Goal: Task Accomplishment & Management: Contribute content

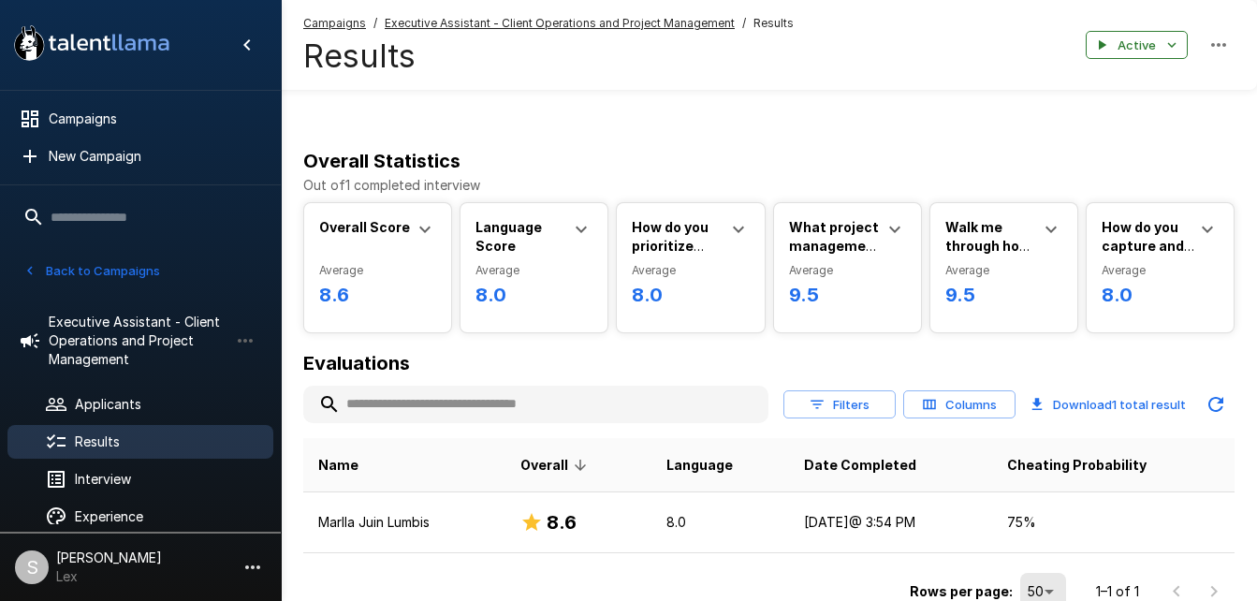
scroll to position [49, 0]
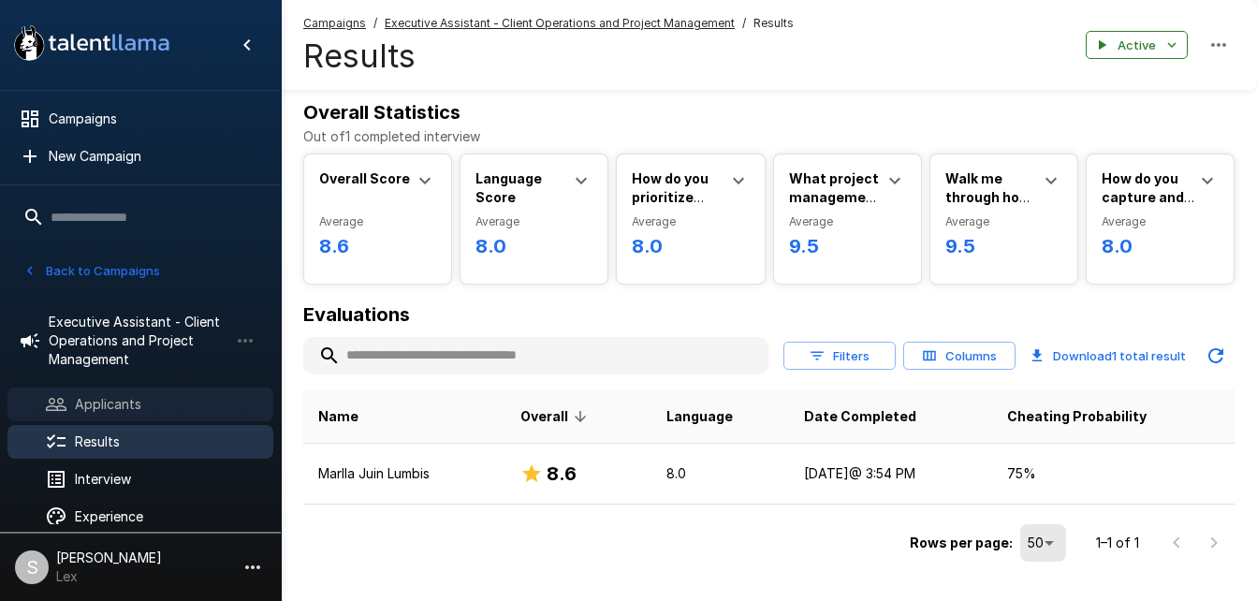
click at [117, 403] on span "Applicants" at bounding box center [166, 404] width 183 height 19
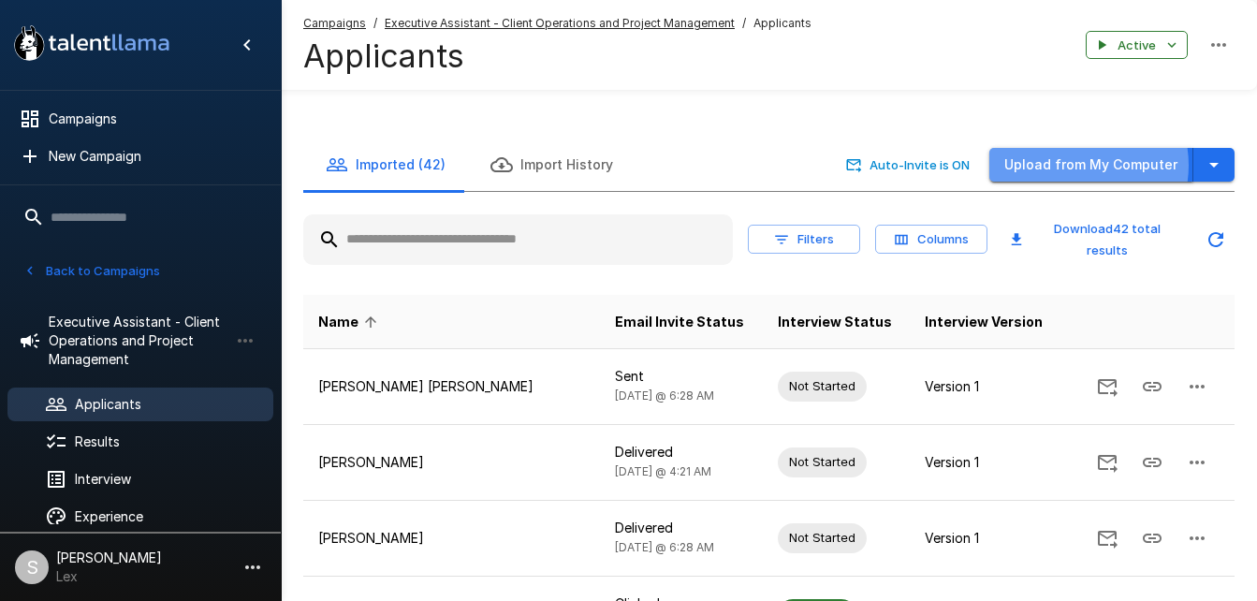
click at [1077, 148] on button "Upload from My Computer" at bounding box center [1091, 165] width 204 height 35
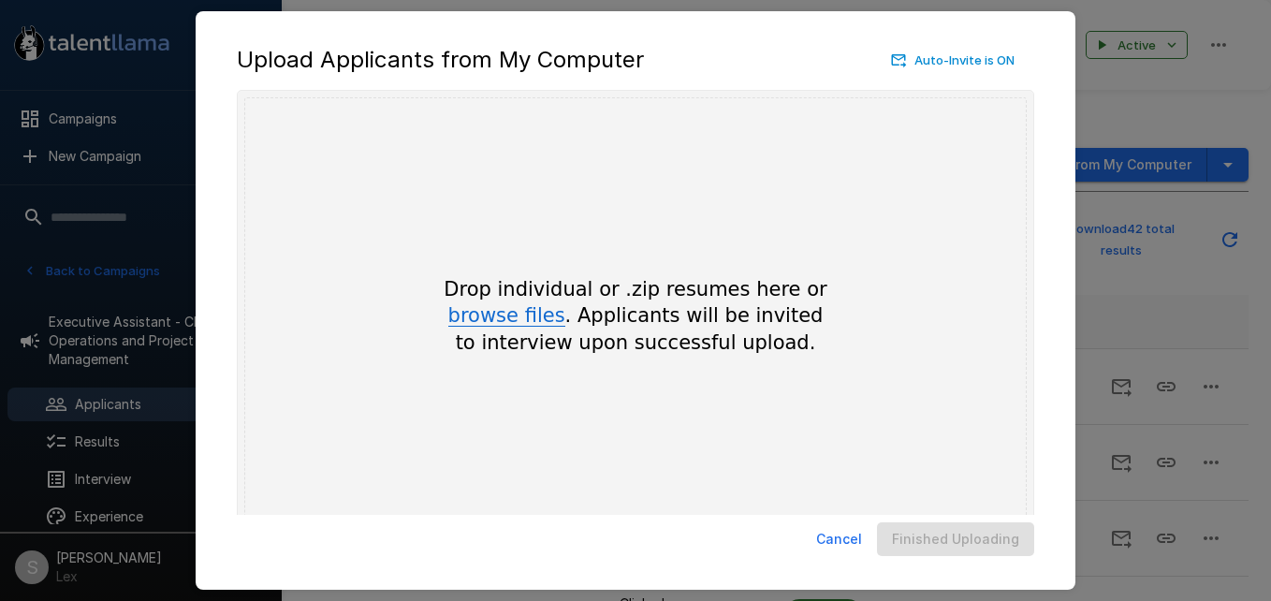
click at [537, 311] on button "browse files" at bounding box center [506, 316] width 117 height 21
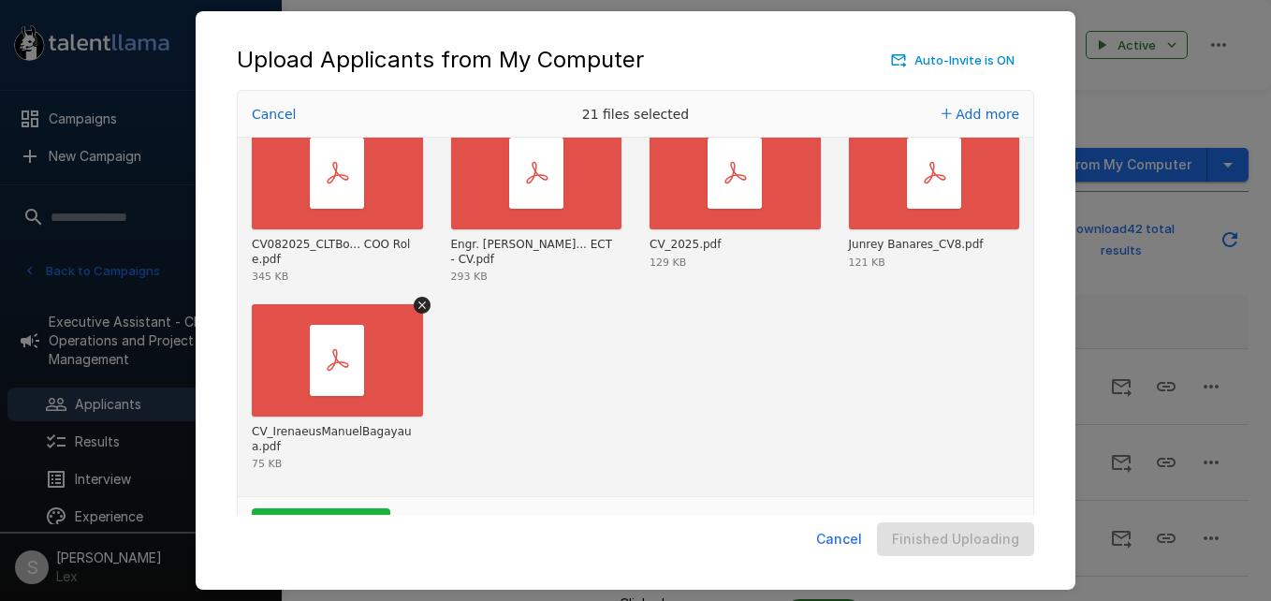
scroll to position [62, 0]
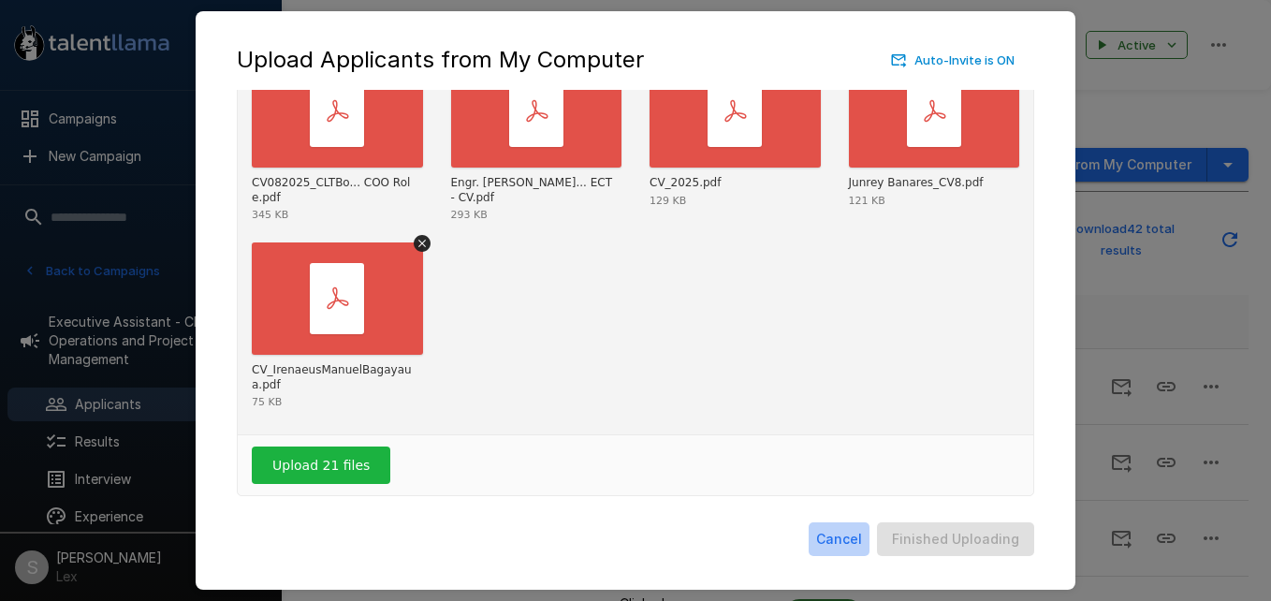
click at [849, 538] on button "Cancel" at bounding box center [839, 539] width 61 height 35
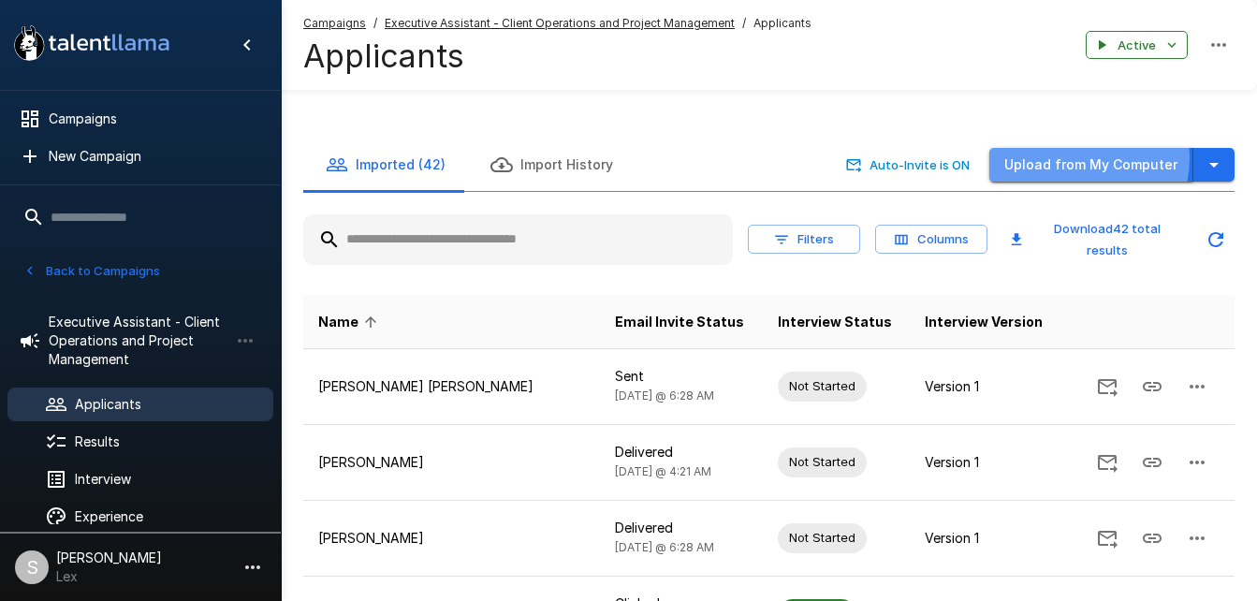
click at [1085, 148] on button "Upload from My Computer" at bounding box center [1091, 165] width 204 height 35
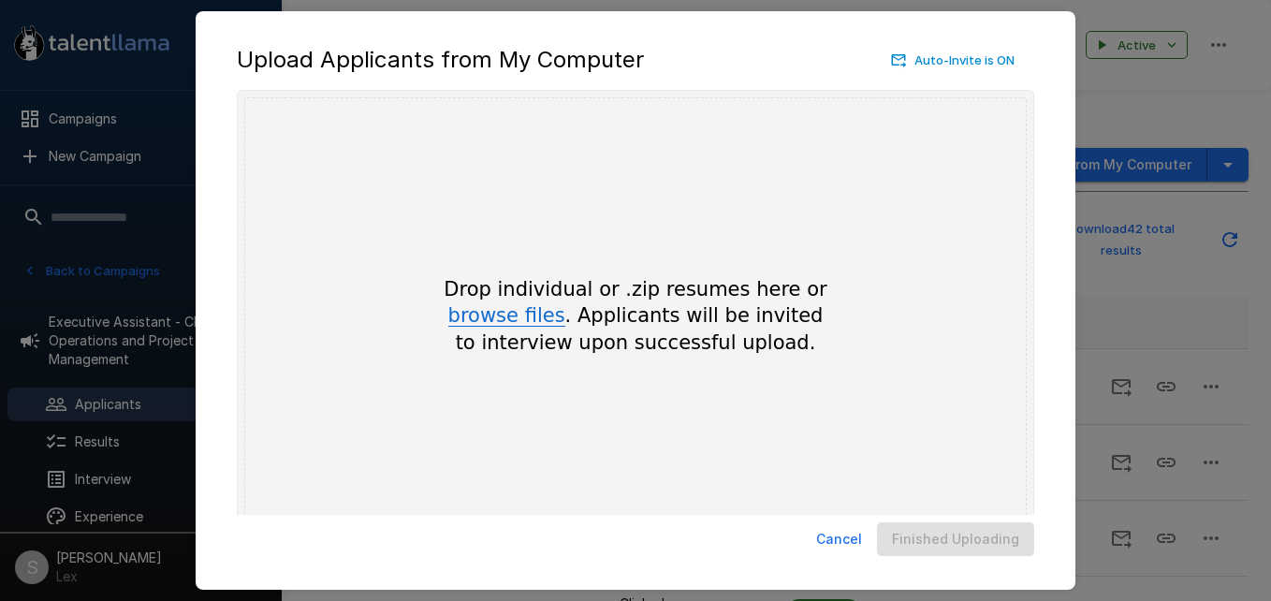
click at [488, 313] on button "browse files" at bounding box center [506, 316] width 117 height 21
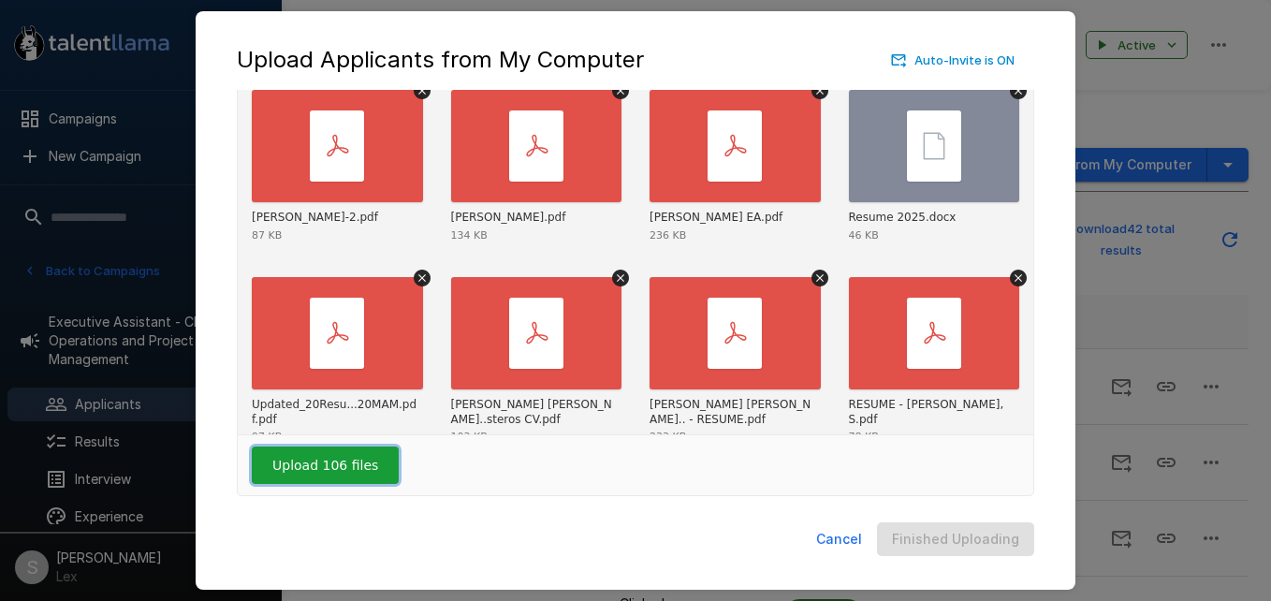
click at [285, 471] on button "Upload 106 files" at bounding box center [325, 464] width 147 height 37
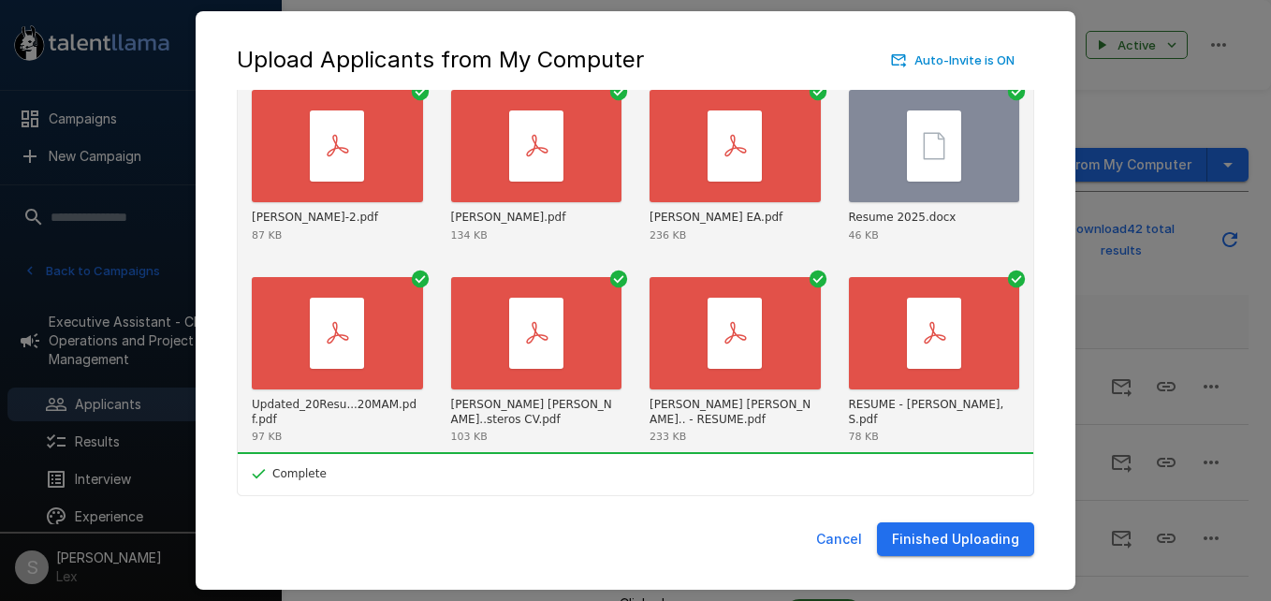
click at [911, 532] on button "Finished Uploading" at bounding box center [955, 539] width 157 height 35
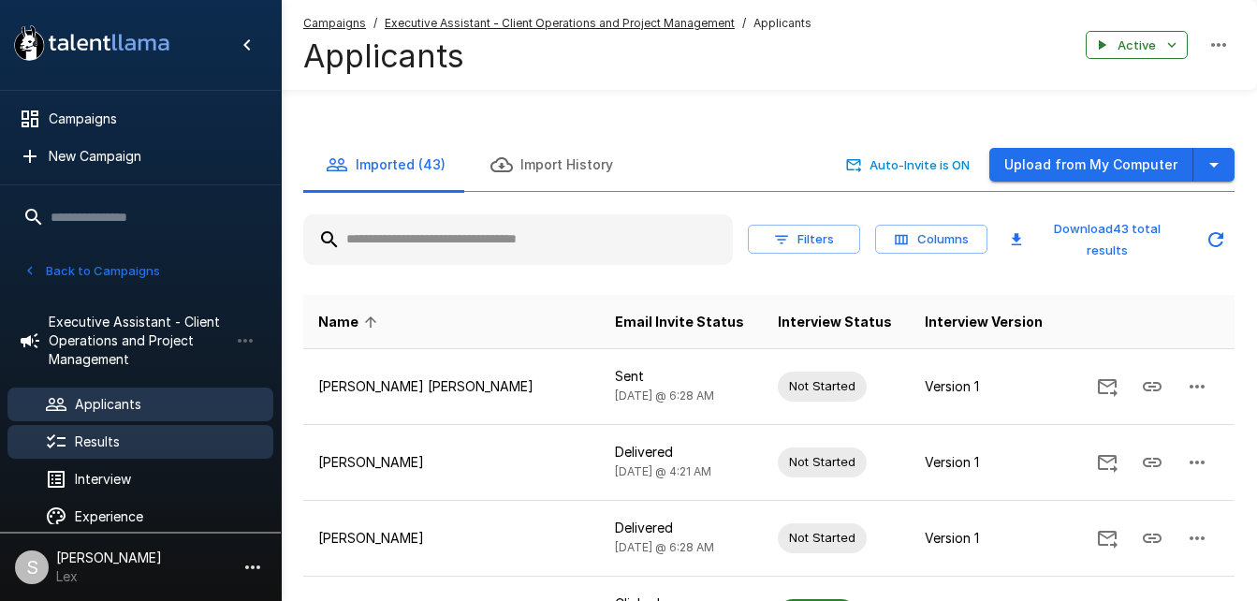
click at [108, 436] on span "Results" at bounding box center [166, 441] width 183 height 19
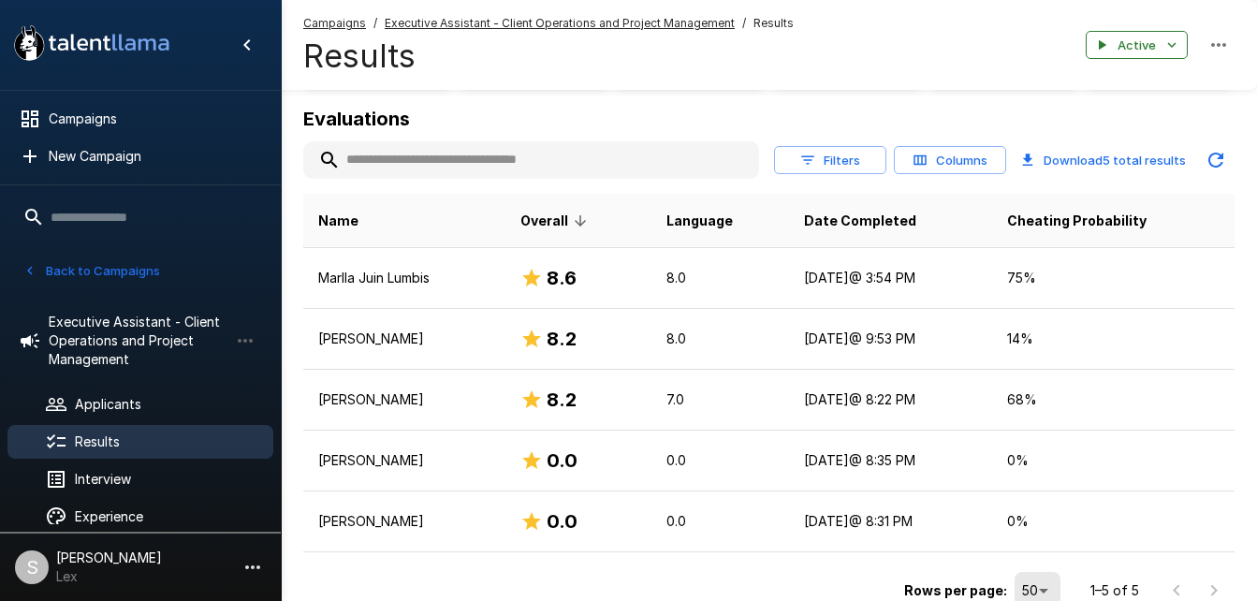
scroll to position [252, 0]
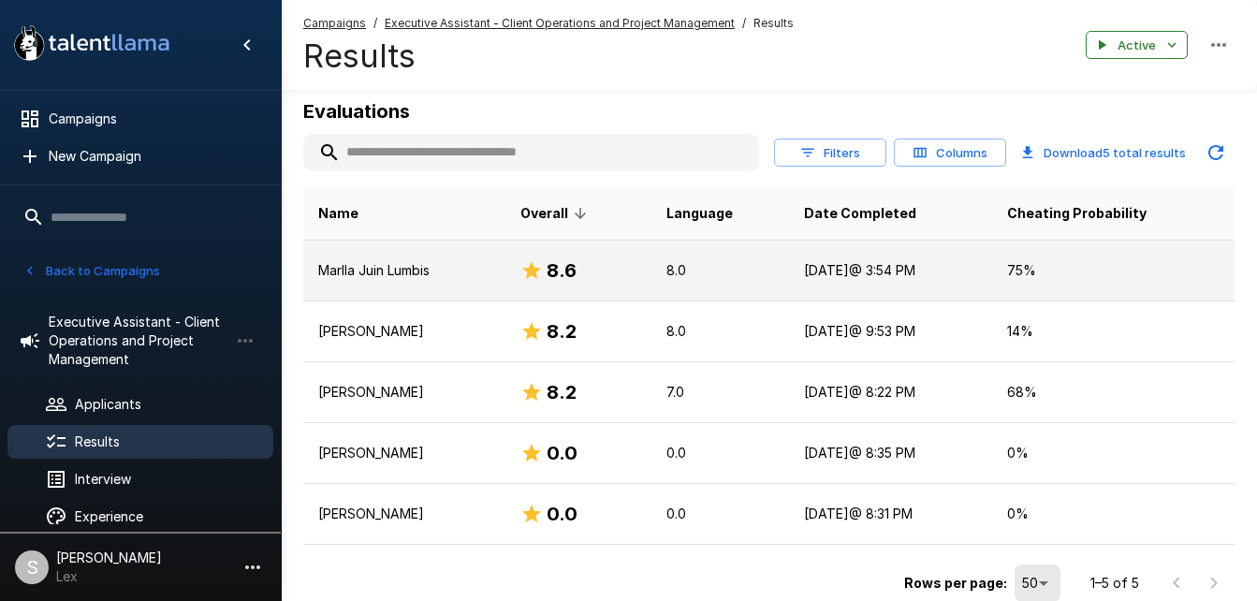
click at [384, 261] on p "Marlla Juin Lumbis" at bounding box center [404, 270] width 172 height 19
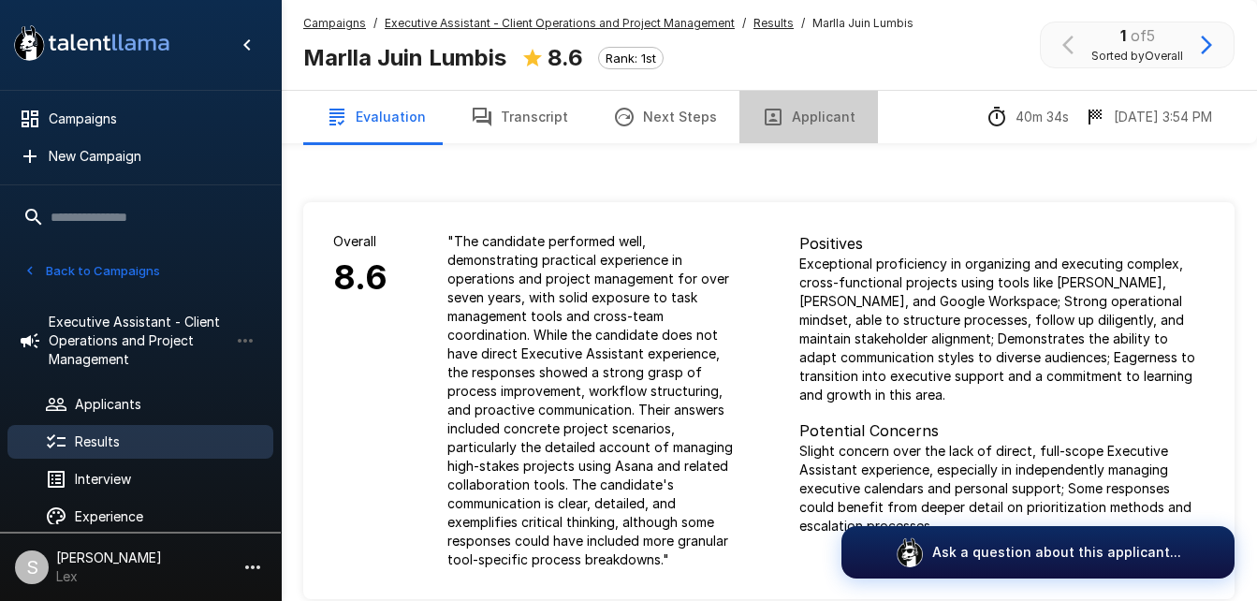
click at [802, 119] on button "Applicant" at bounding box center [808, 117] width 138 height 52
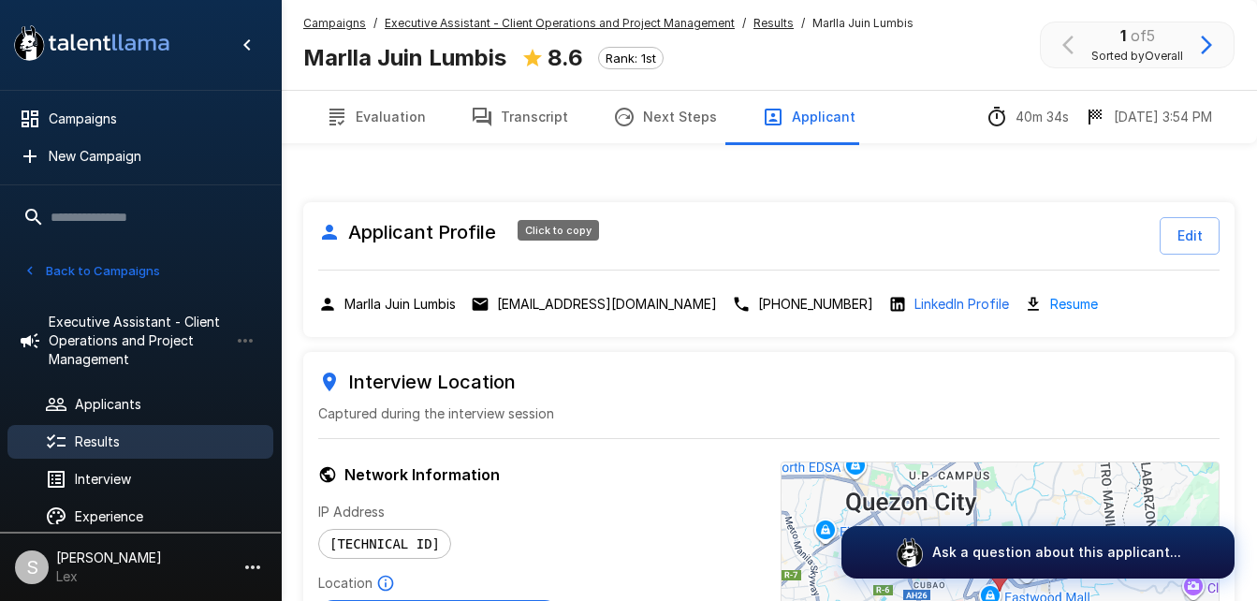
click at [531, 295] on p "[EMAIL_ADDRESS][DOMAIN_NAME]" at bounding box center [607, 304] width 220 height 19
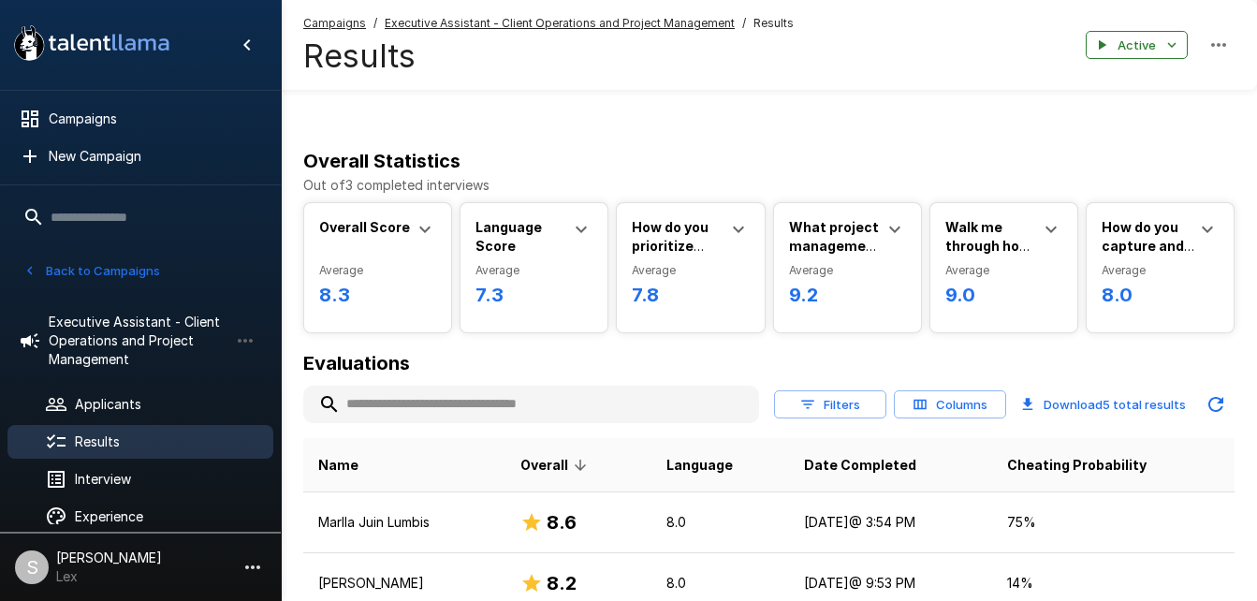
scroll to position [252, 0]
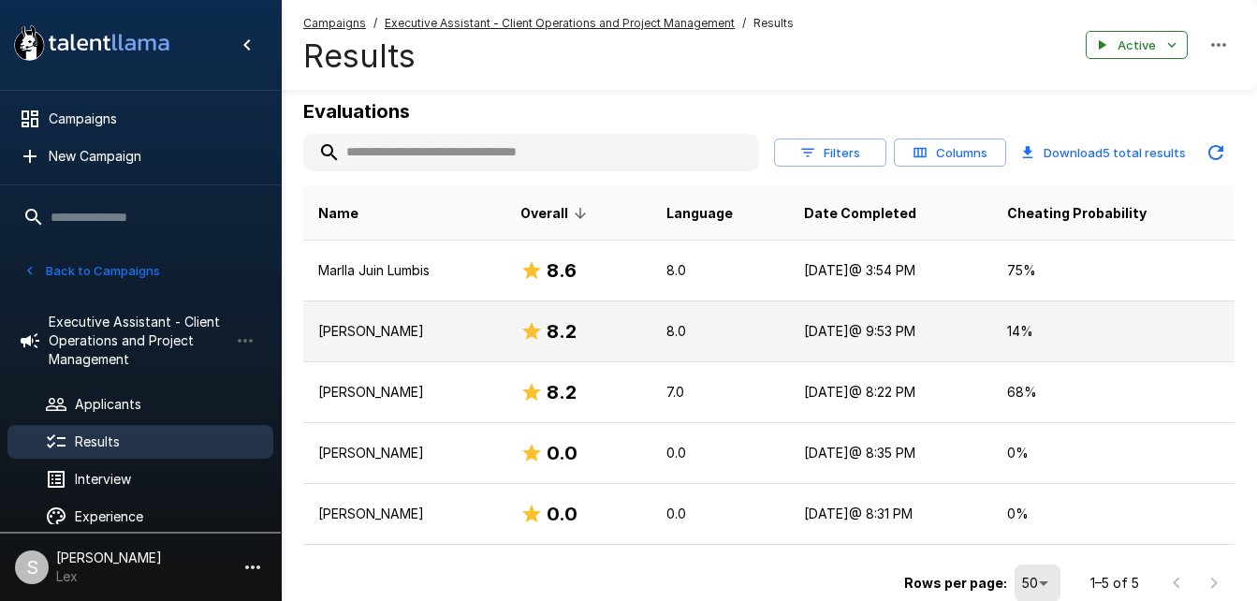
click at [378, 322] on p "[PERSON_NAME]" at bounding box center [404, 331] width 172 height 19
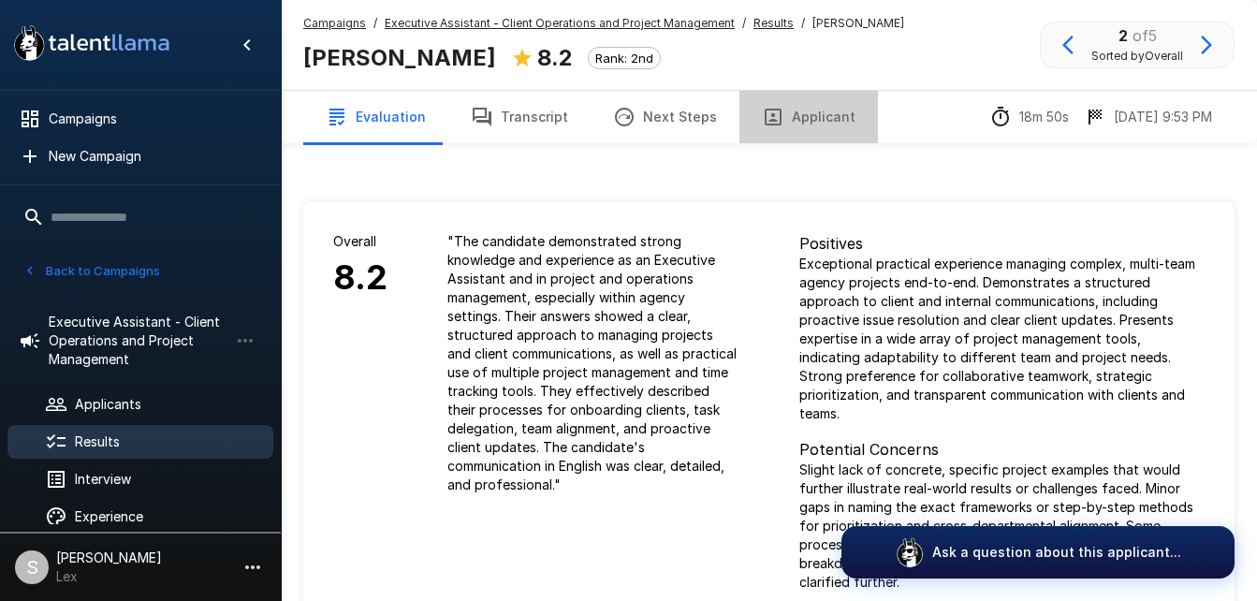
click at [801, 107] on button "Applicant" at bounding box center [808, 117] width 138 height 52
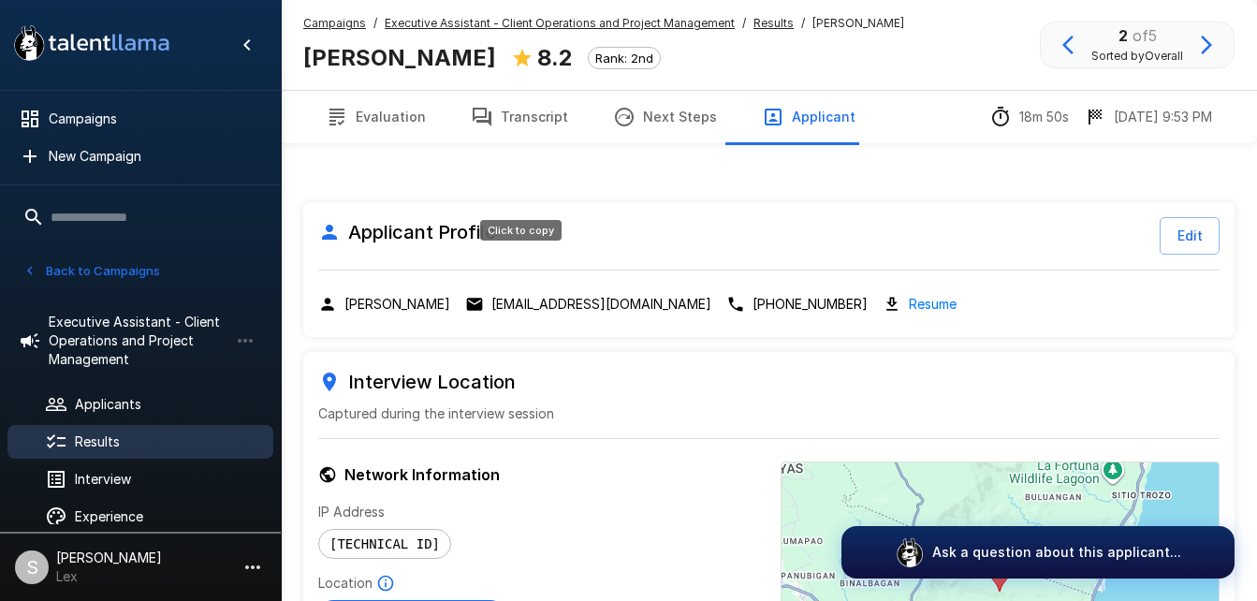
click at [548, 295] on p "[EMAIL_ADDRESS][DOMAIN_NAME]" at bounding box center [601, 304] width 220 height 19
click at [909, 293] on link "Resume" at bounding box center [933, 304] width 48 height 22
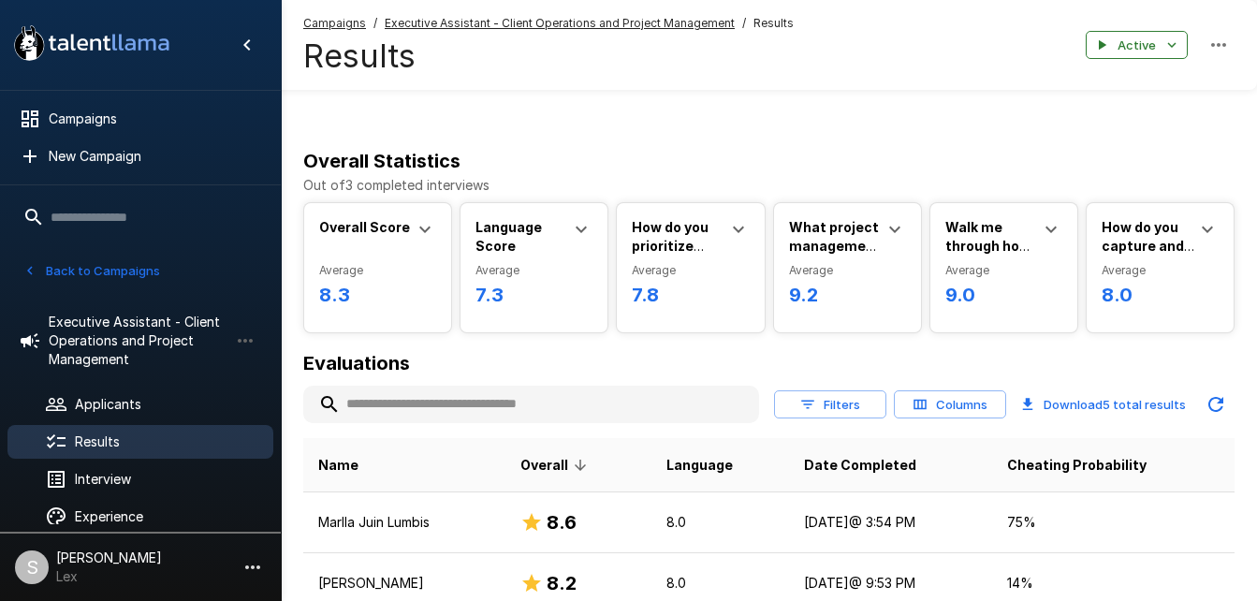
scroll to position [252, 0]
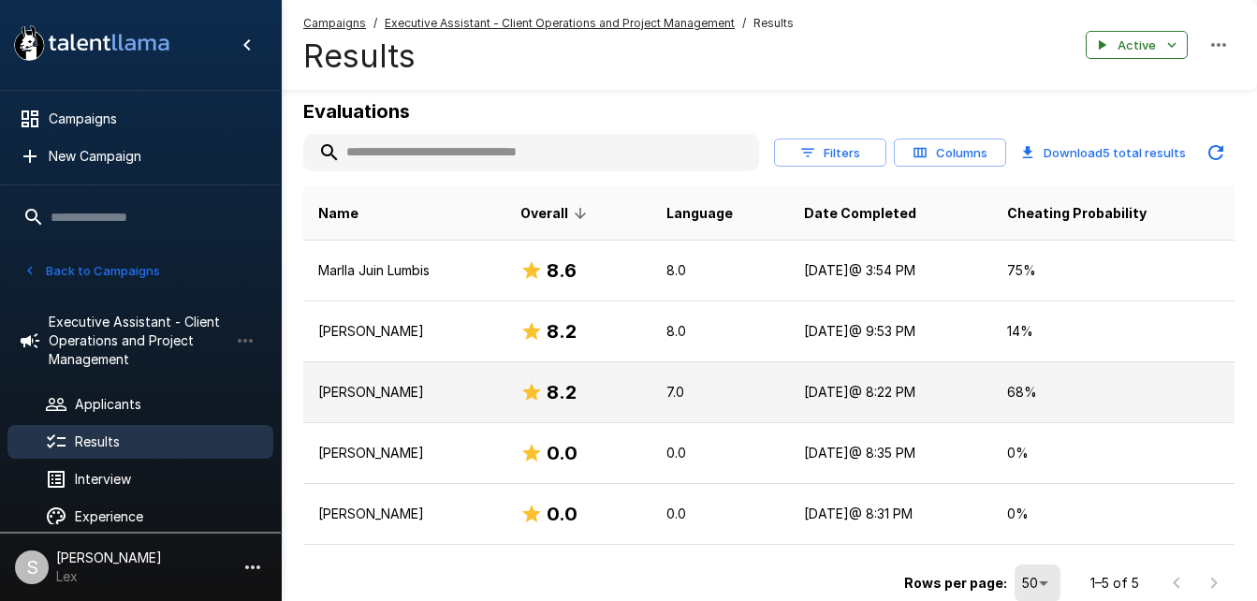
click at [451, 383] on p "[PERSON_NAME]" at bounding box center [404, 392] width 172 height 19
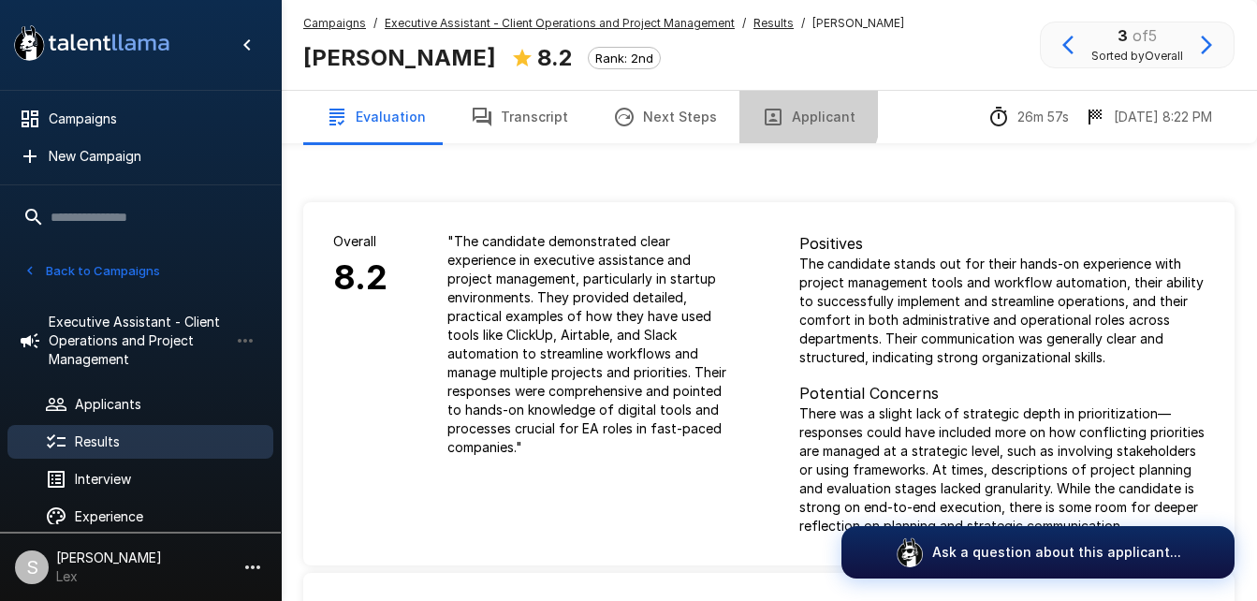
click at [767, 109] on icon "button" at bounding box center [773, 117] width 22 height 22
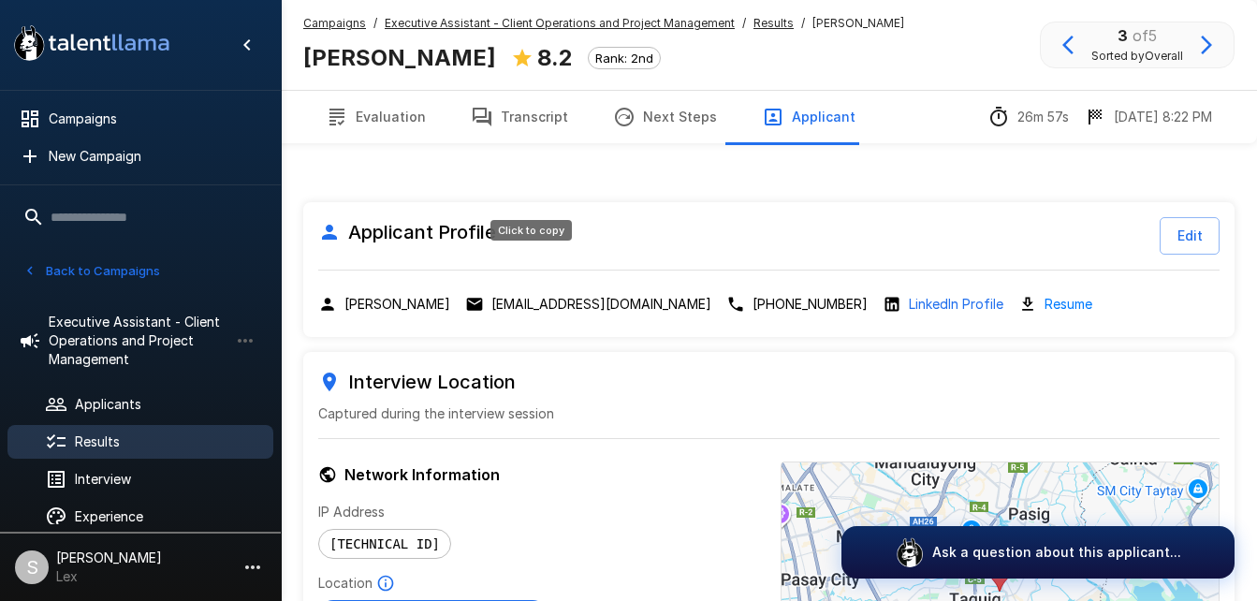
click at [563, 295] on p "[EMAIL_ADDRESS][DOMAIN_NAME]" at bounding box center [601, 304] width 220 height 19
click at [1044, 293] on link "Resume" at bounding box center [1068, 304] width 48 height 22
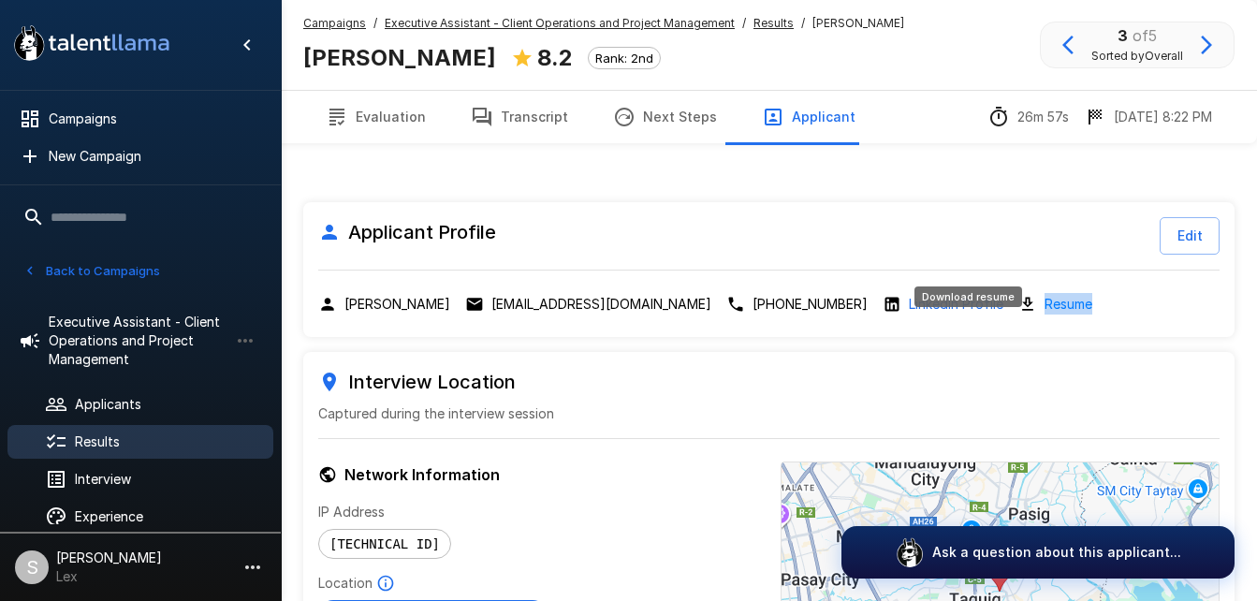
click at [1044, 293] on link "Resume" at bounding box center [1068, 304] width 48 height 22
drag, startPoint x: 966, startPoint y: 262, endPoint x: 975, endPoint y: 266, distance: 10.1
click at [1044, 293] on link "Resume" at bounding box center [1068, 304] width 48 height 22
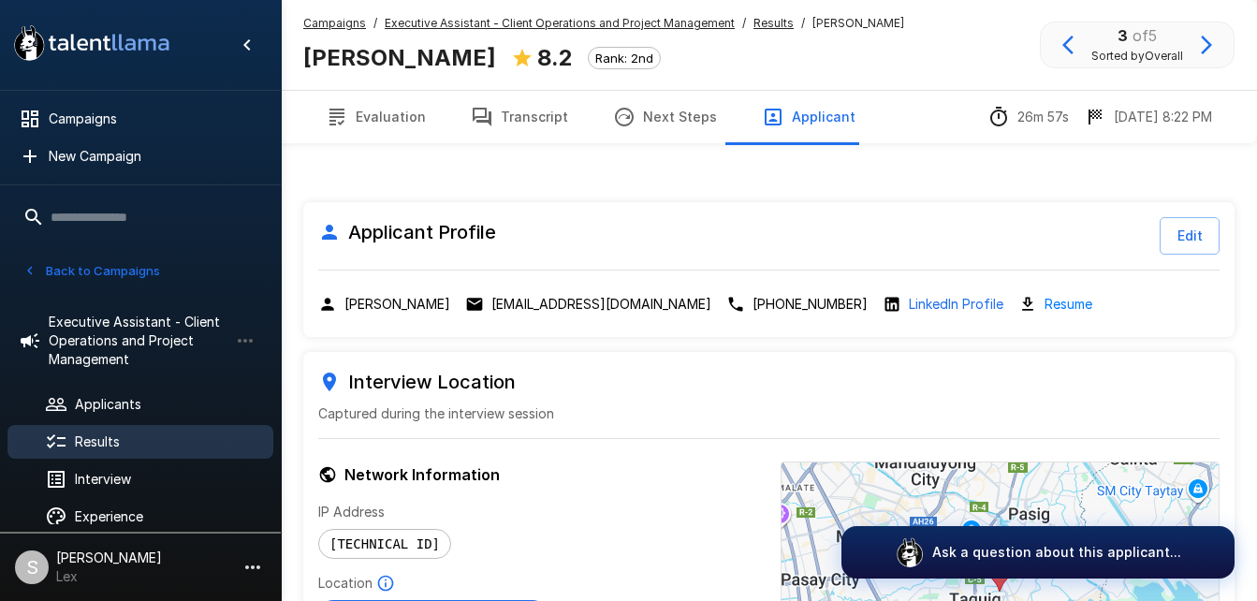
drag, startPoint x: 975, startPoint y: 266, endPoint x: 942, endPoint y: 225, distance: 52.6
click at [942, 225] on div "Applicant Profile Edit [PERSON_NAME] [EMAIL_ADDRESS][DOMAIN_NAME] [PHONE_NUMBER…" at bounding box center [768, 269] width 931 height 135
click at [1044, 293] on link "Resume" at bounding box center [1068, 304] width 48 height 22
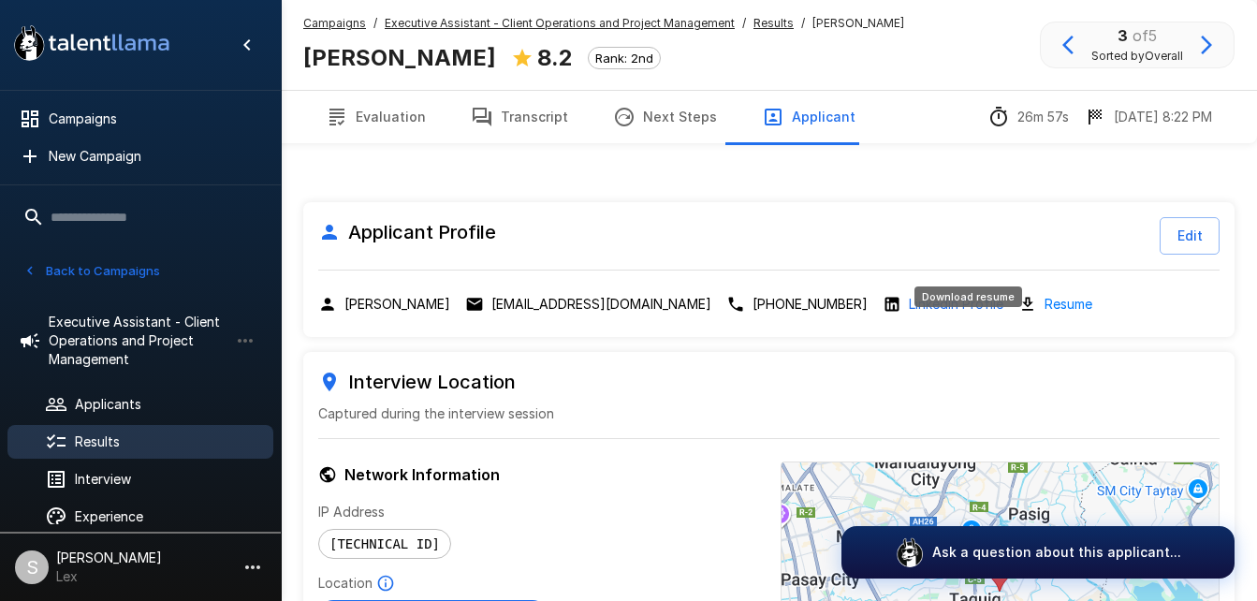
click at [1044, 293] on link "Resume" at bounding box center [1068, 304] width 48 height 22
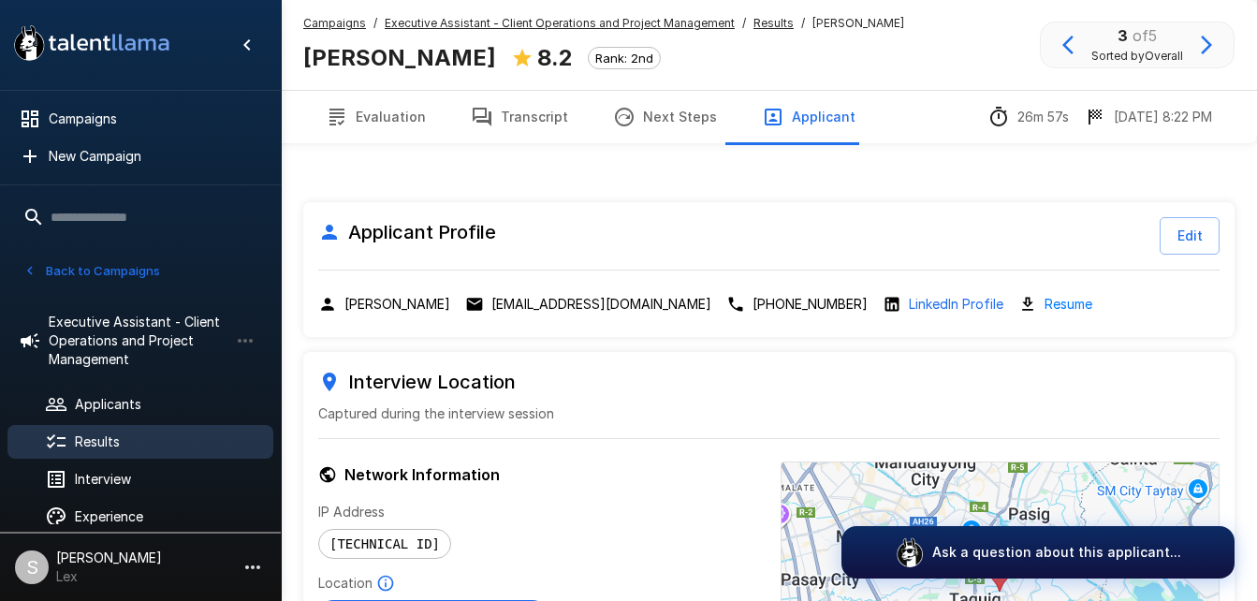
click at [841, 404] on p "Captured during the interview session" at bounding box center [768, 413] width 901 height 19
click at [1044, 293] on link "Resume" at bounding box center [1068, 304] width 48 height 22
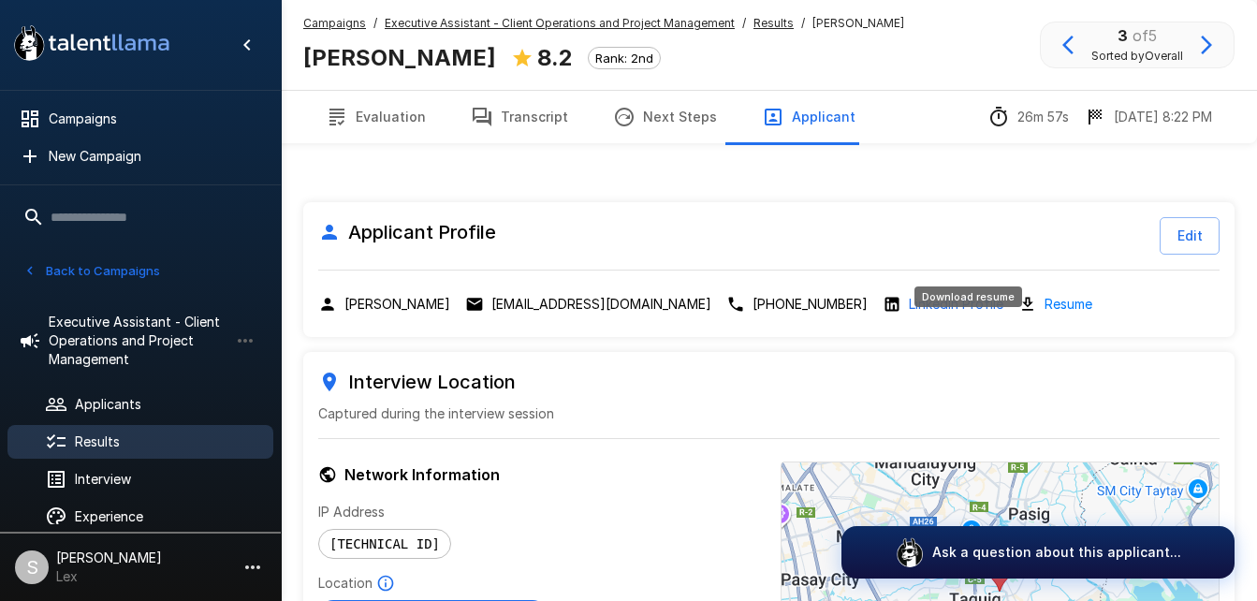
click at [1044, 293] on link "Resume" at bounding box center [1068, 304] width 48 height 22
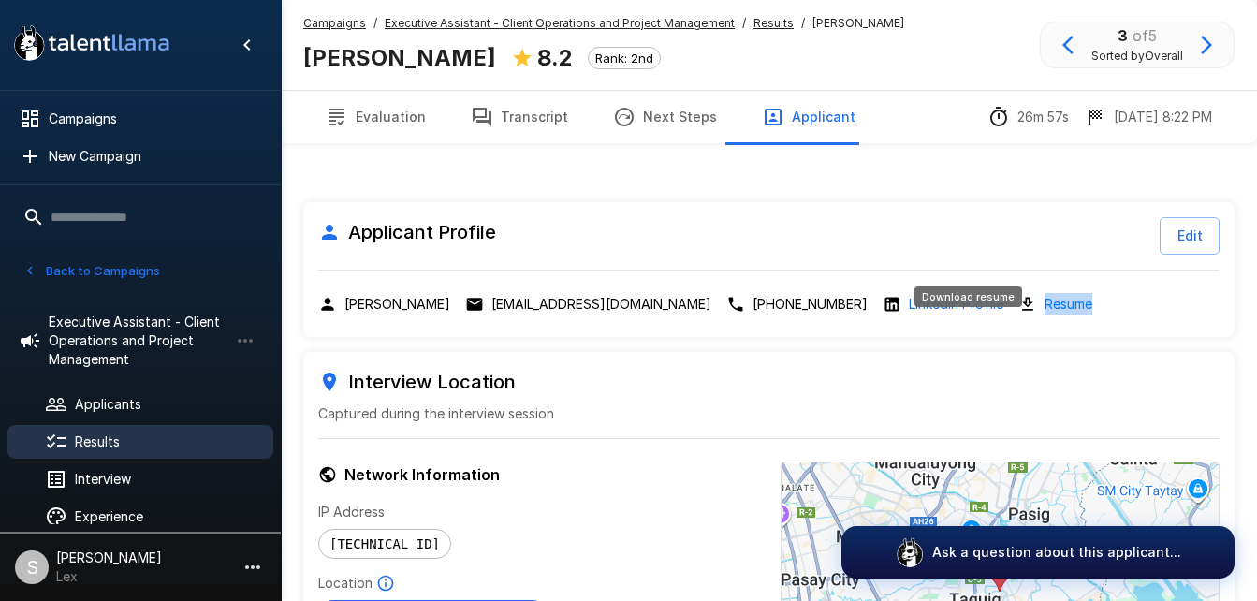
click at [1044, 293] on link "Resume" at bounding box center [1068, 304] width 48 height 22
click at [736, 404] on p "Captured during the interview session" at bounding box center [768, 413] width 901 height 19
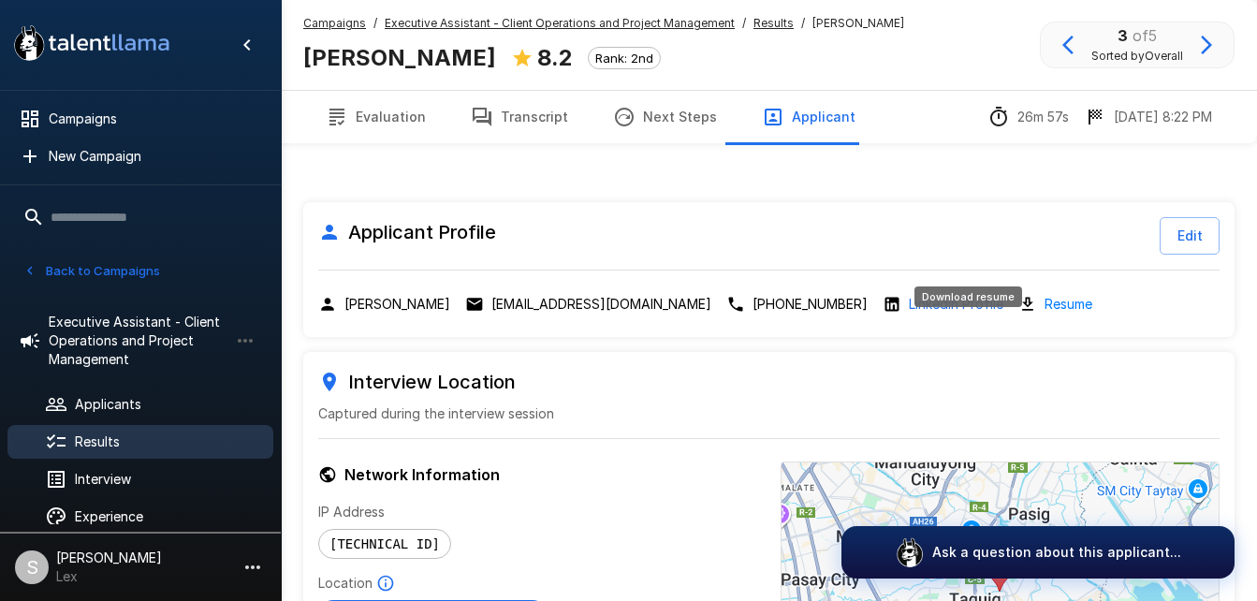
click at [1044, 293] on link "Resume" at bounding box center [1068, 304] width 48 height 22
drag, startPoint x: 955, startPoint y: 260, endPoint x: 893, endPoint y: 200, distance: 86.7
click at [893, 217] on div "Applicant Profile Edit" at bounding box center [768, 235] width 901 height 37
click at [765, 367] on div "Interview Location Captured during the interview session" at bounding box center [768, 395] width 901 height 56
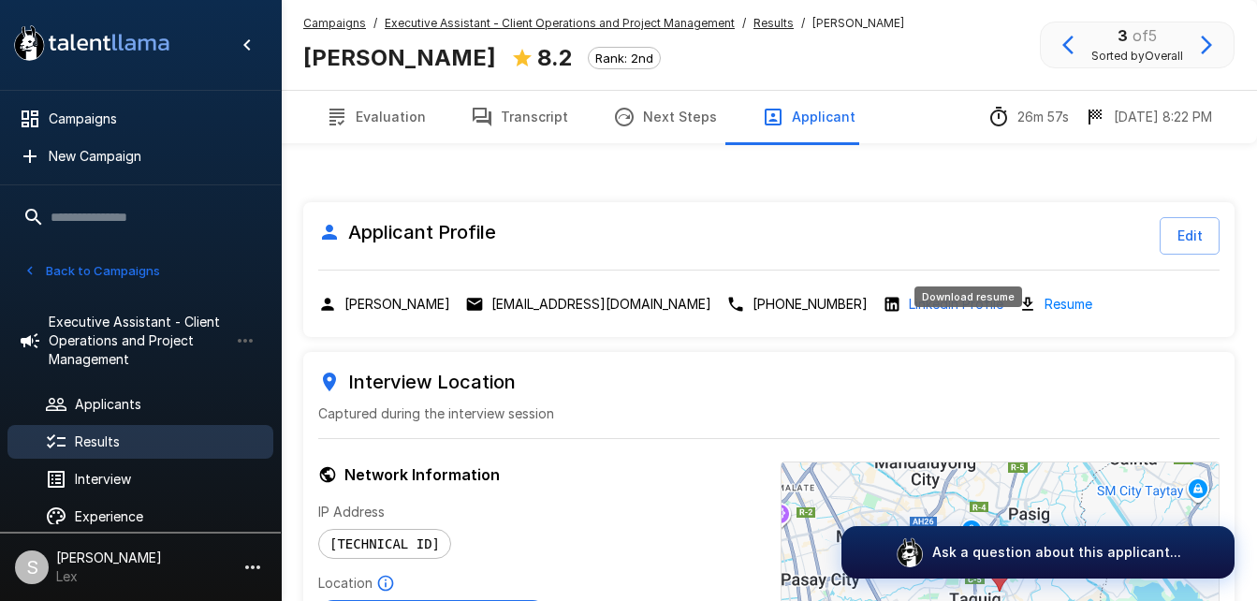
click at [1044, 293] on link "Resume" at bounding box center [1068, 304] width 48 height 22
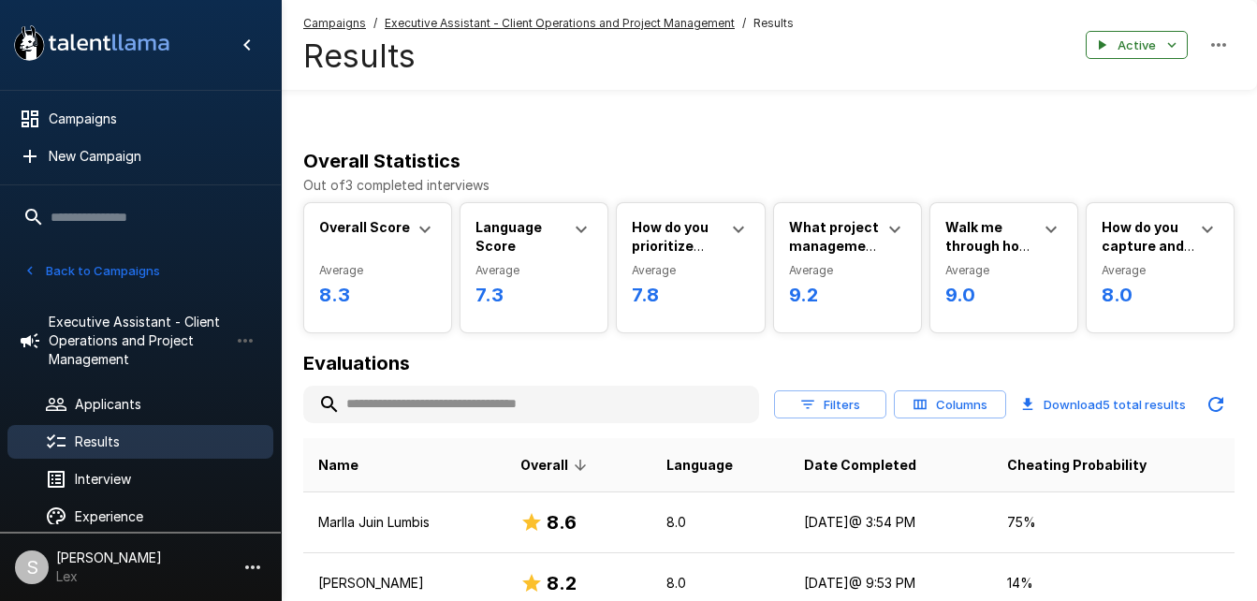
scroll to position [252, 0]
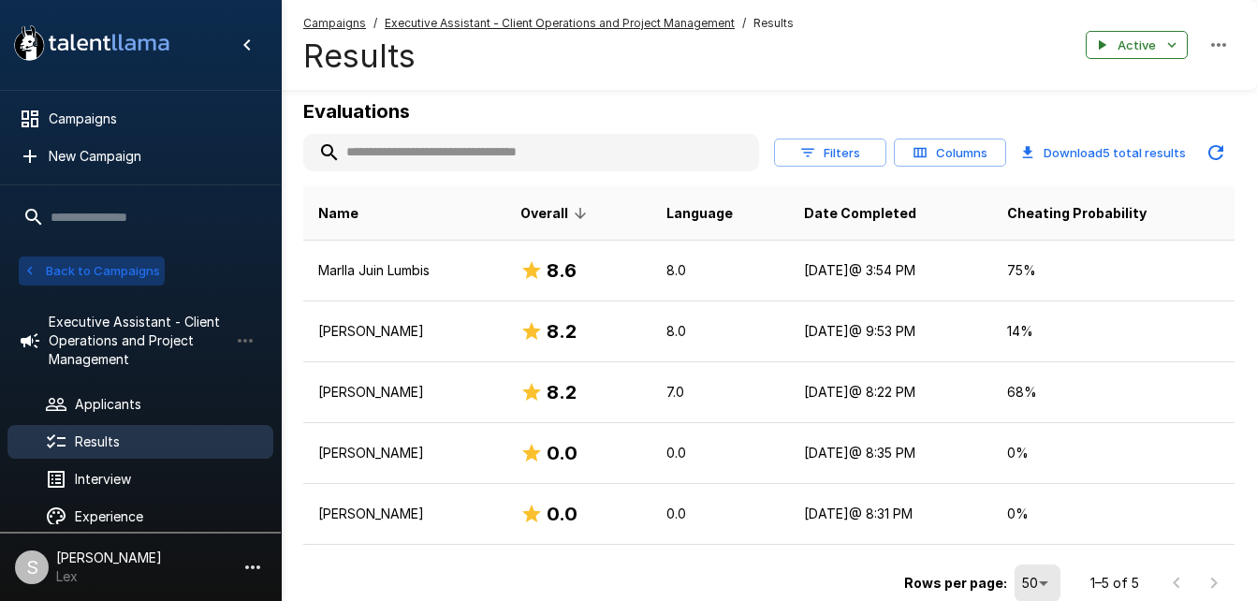
click at [76, 267] on button "Back to Campaigns" at bounding box center [92, 270] width 146 height 29
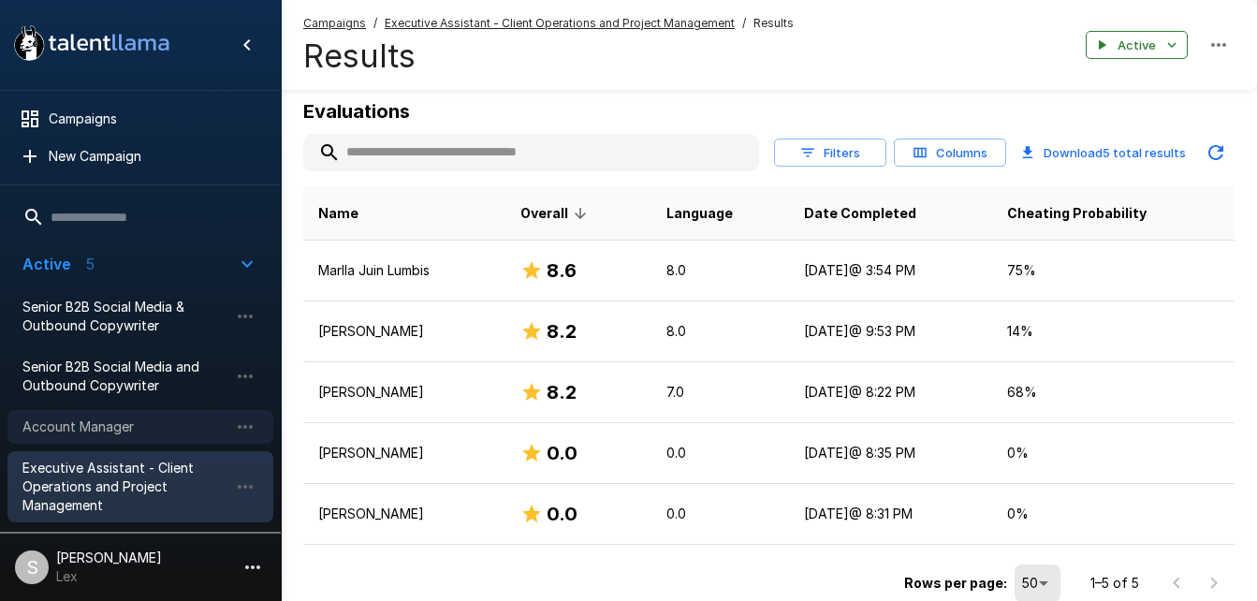
click at [73, 423] on span "Account Manager" at bounding box center [125, 426] width 206 height 19
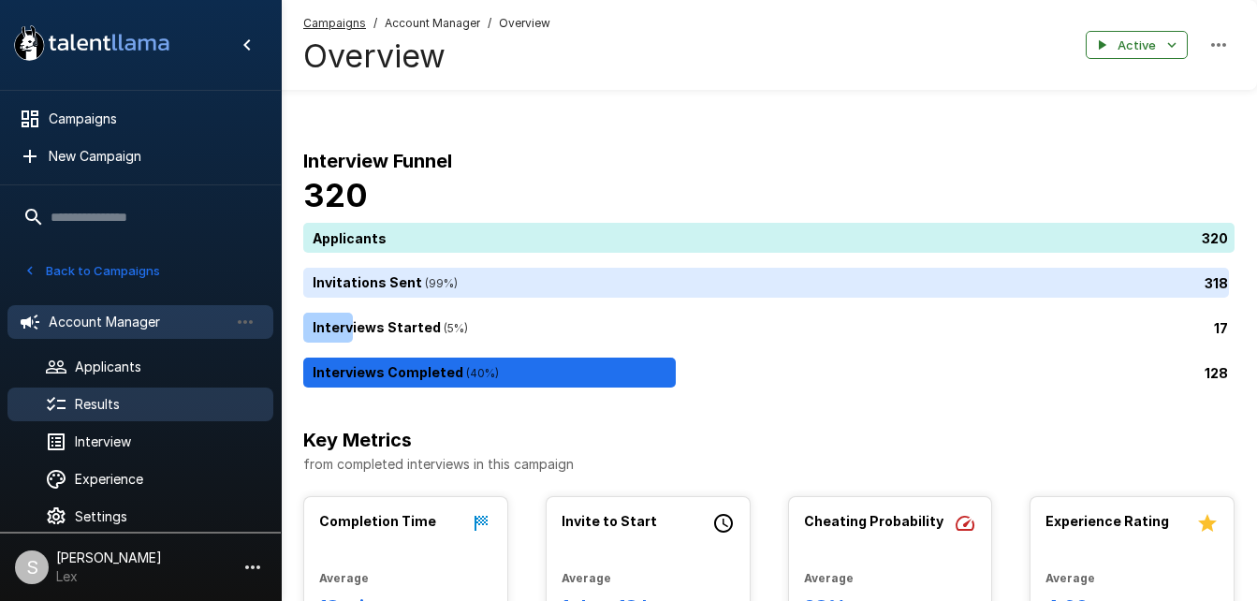
click at [90, 403] on span "Results" at bounding box center [166, 404] width 183 height 19
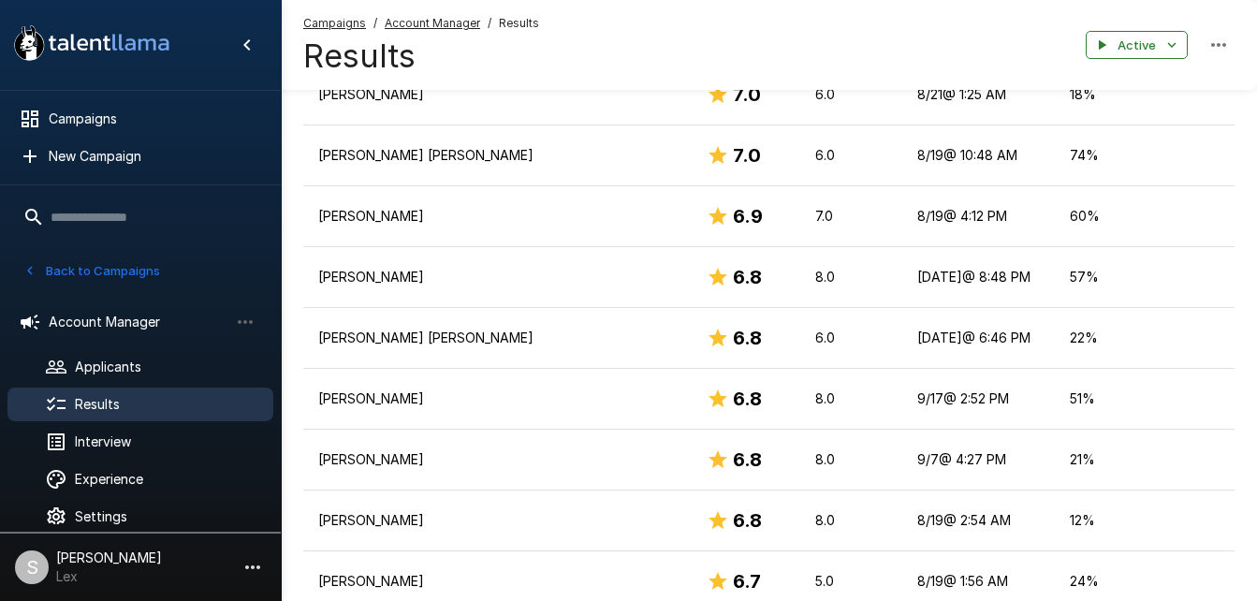
scroll to position [1201, 0]
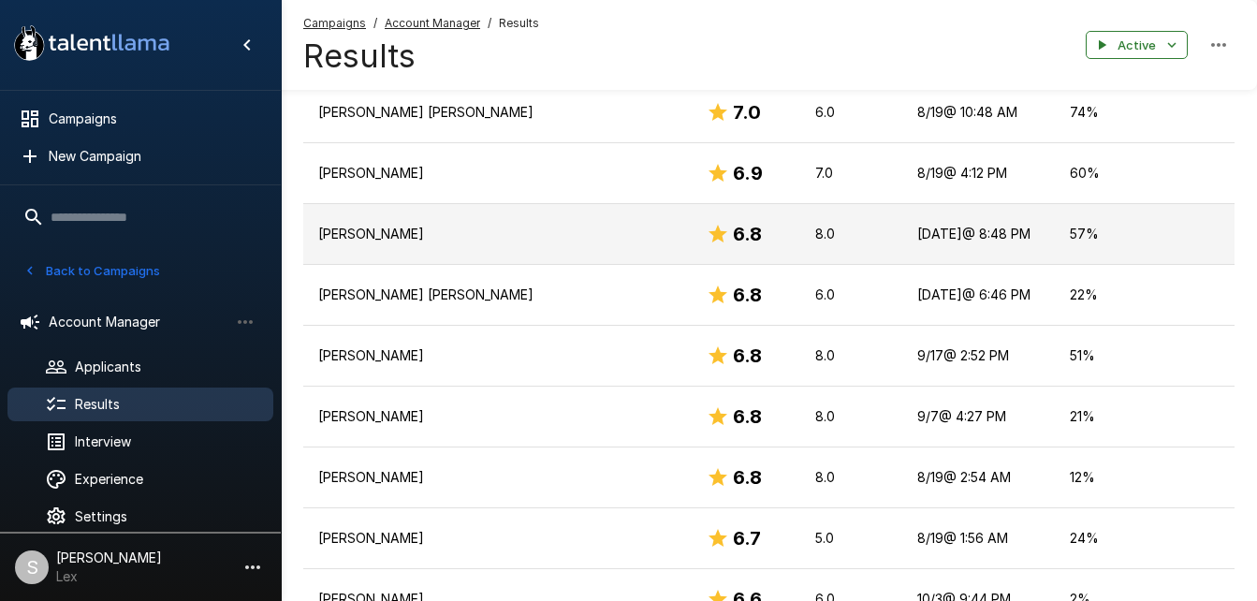
click at [526, 225] on p "[PERSON_NAME]" at bounding box center [497, 234] width 358 height 19
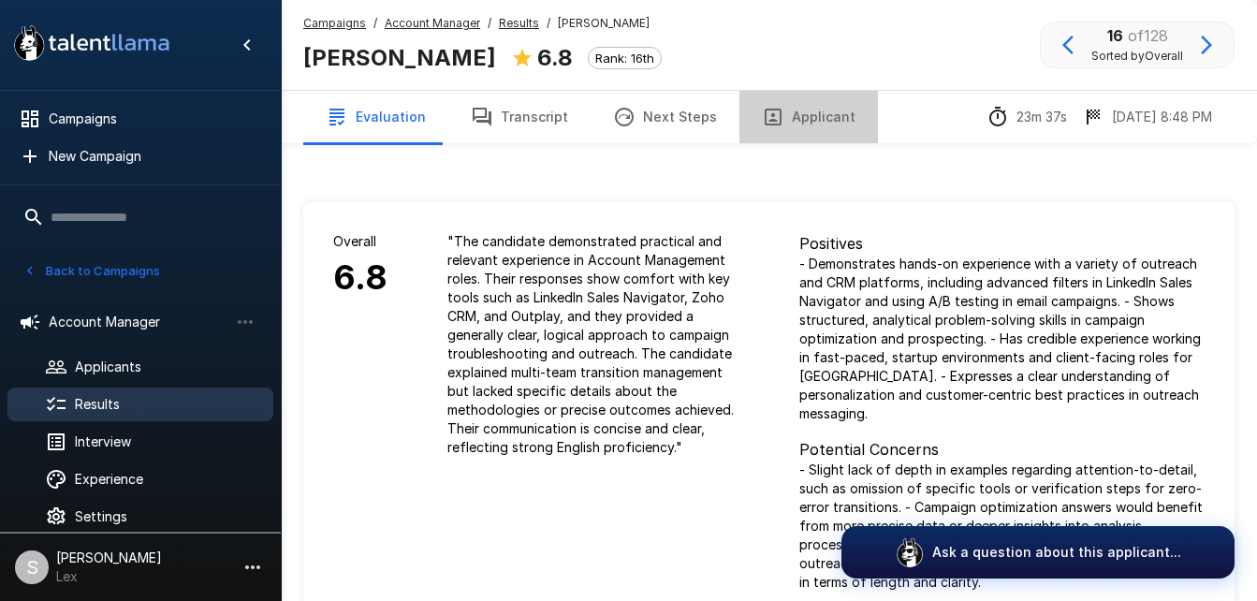
click at [799, 119] on button "Applicant" at bounding box center [808, 117] width 138 height 52
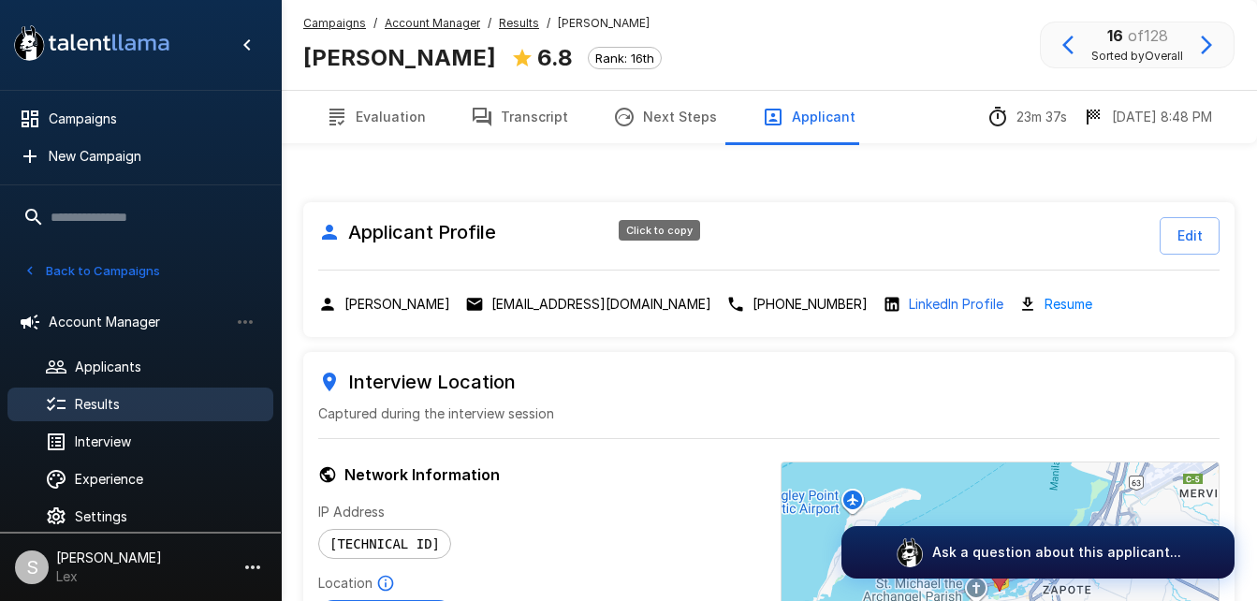
click at [601, 295] on p "[EMAIL_ADDRESS][DOMAIN_NAME]" at bounding box center [601, 304] width 220 height 19
drag, startPoint x: 394, startPoint y: 66, endPoint x: 298, endPoint y: 66, distance: 96.4
click at [298, 66] on div "Campaigns / Account Manager / Results / [PERSON_NAME] [PERSON_NAME] 6.8 Rank: 1…" at bounding box center [769, 45] width 976 height 90
copy b "[PERSON_NAME]"
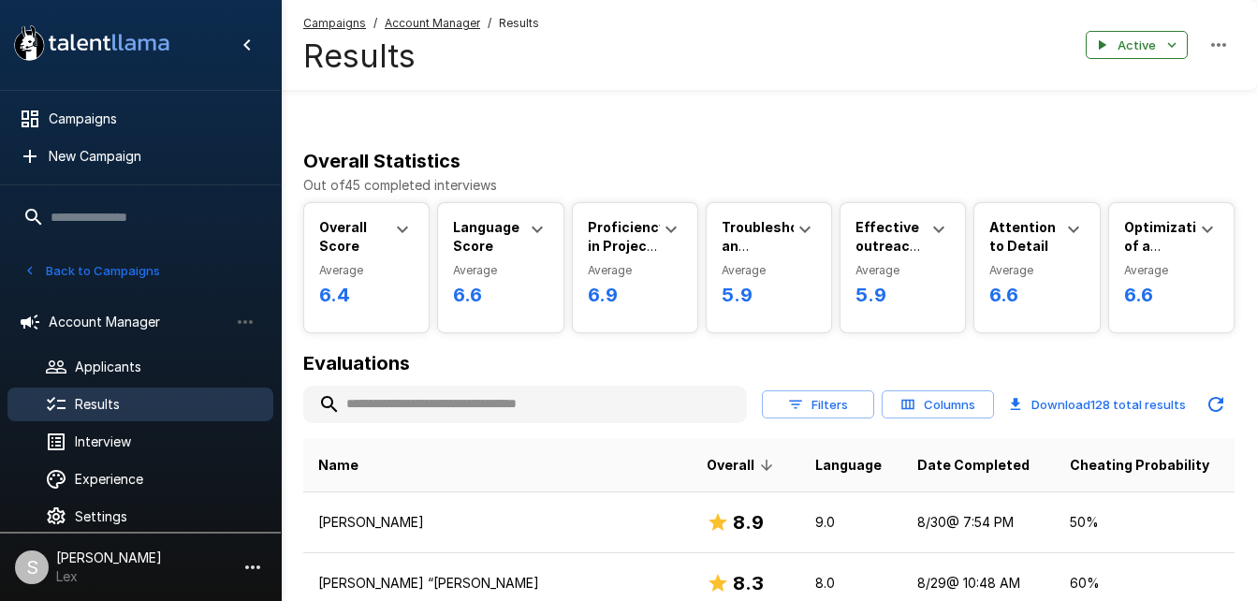
scroll to position [1201, 0]
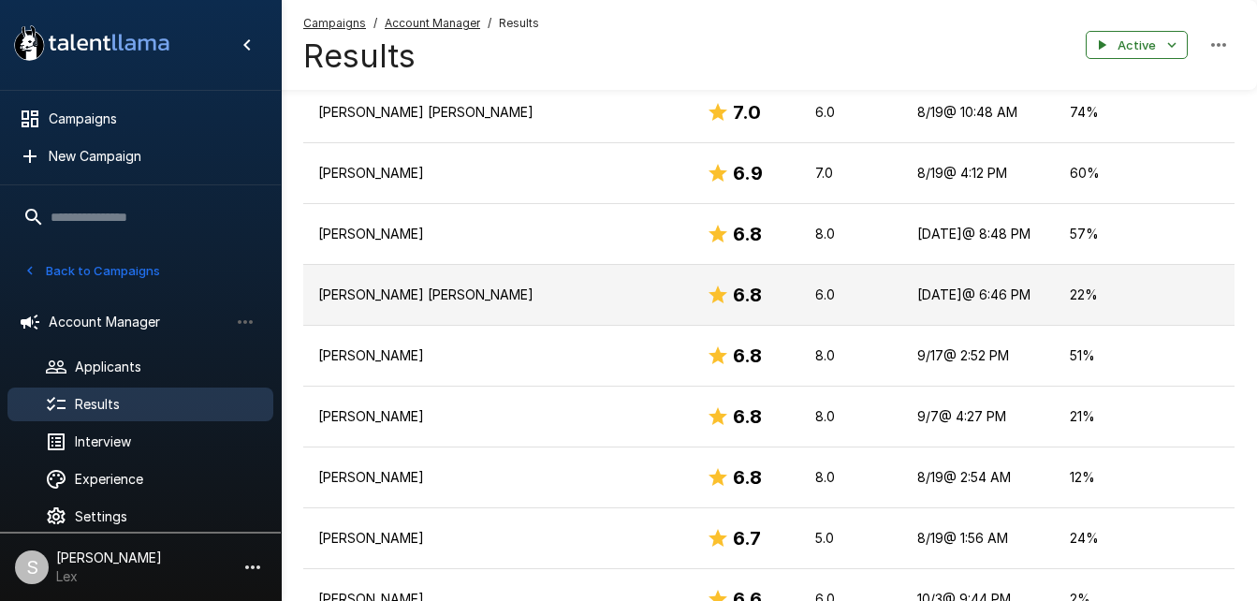
click at [815, 285] on p "6.0" at bounding box center [851, 294] width 72 height 19
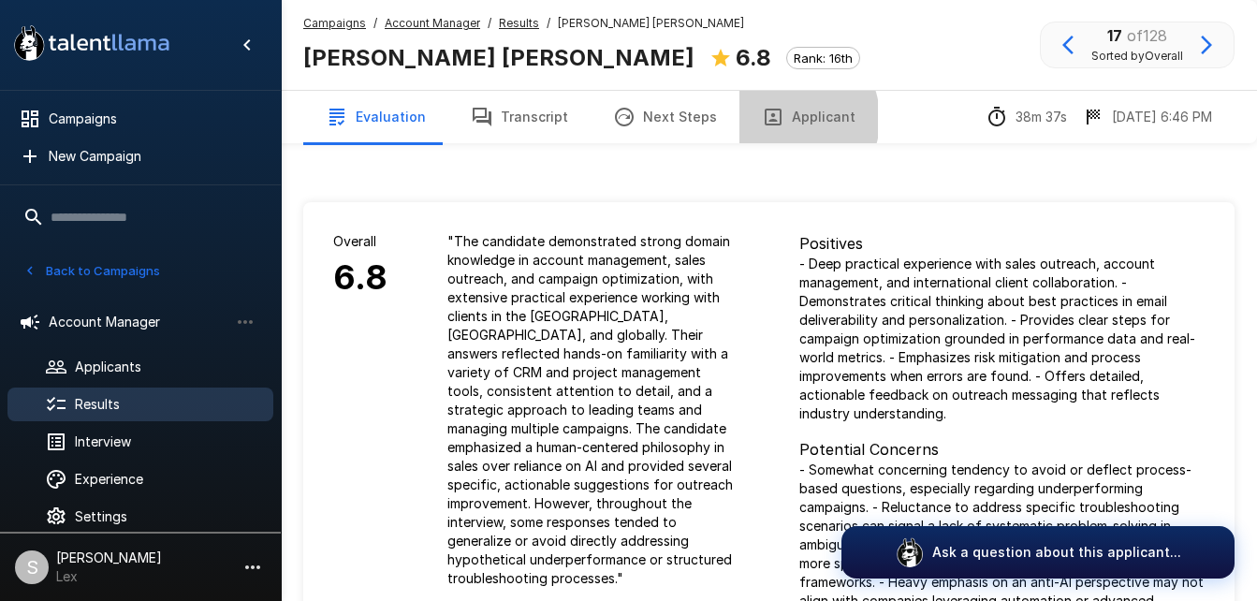
click at [769, 119] on icon "button" at bounding box center [773, 117] width 22 height 22
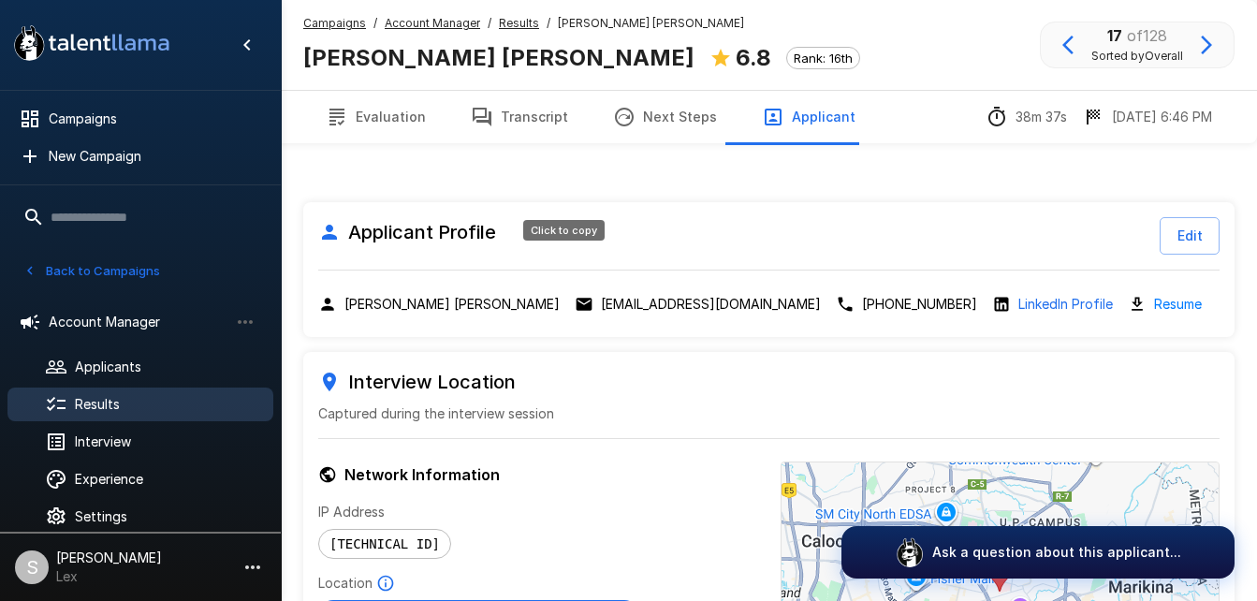
click at [601, 295] on p "[EMAIL_ADDRESS][DOMAIN_NAME]" at bounding box center [711, 304] width 220 height 19
click at [89, 395] on span "Results" at bounding box center [166, 404] width 183 height 19
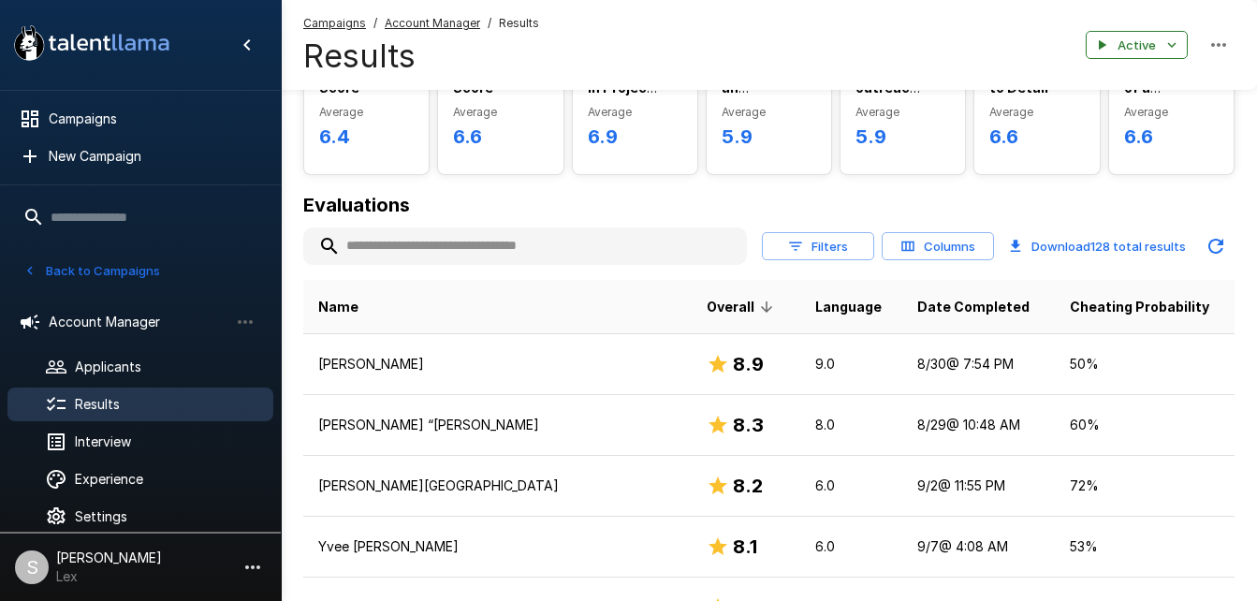
scroll to position [104, 0]
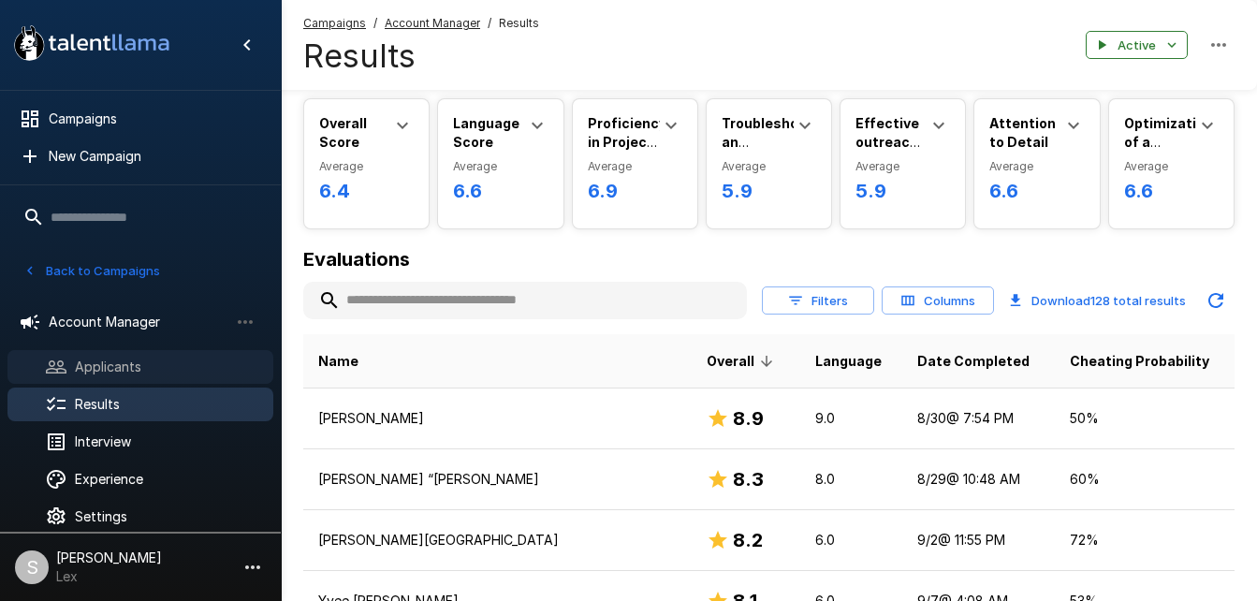
click at [119, 362] on span "Applicants" at bounding box center [166, 366] width 183 height 19
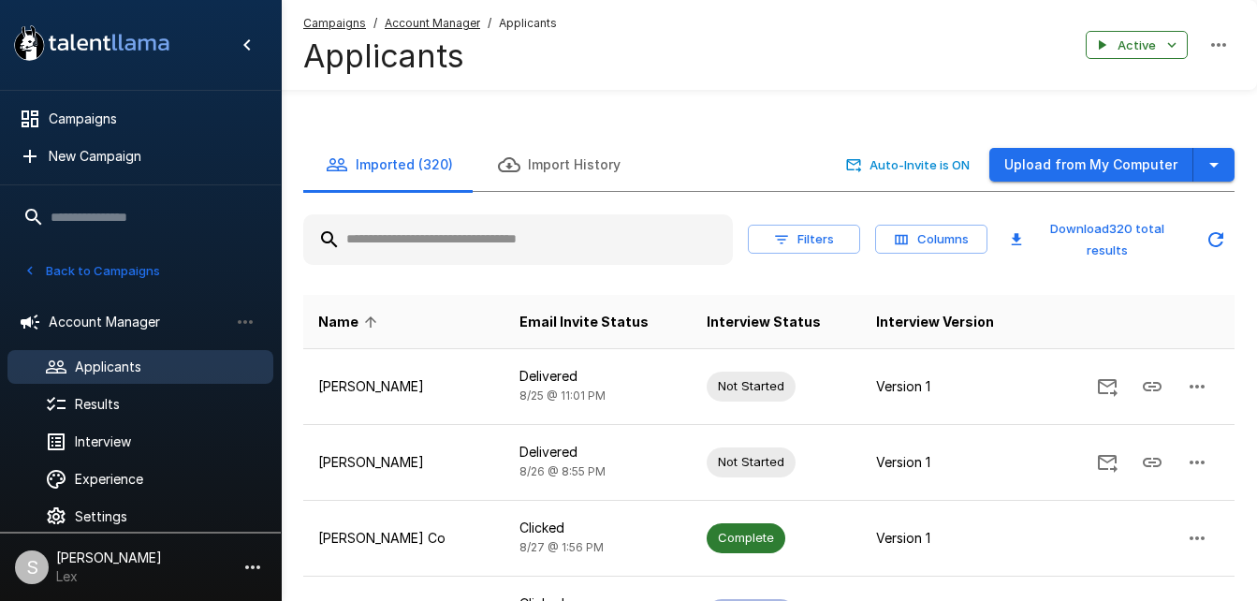
click at [128, 365] on span "Applicants" at bounding box center [166, 366] width 183 height 19
click at [624, 214] on div at bounding box center [518, 239] width 430 height 51
click at [601, 223] on input "text" at bounding box center [518, 240] width 430 height 34
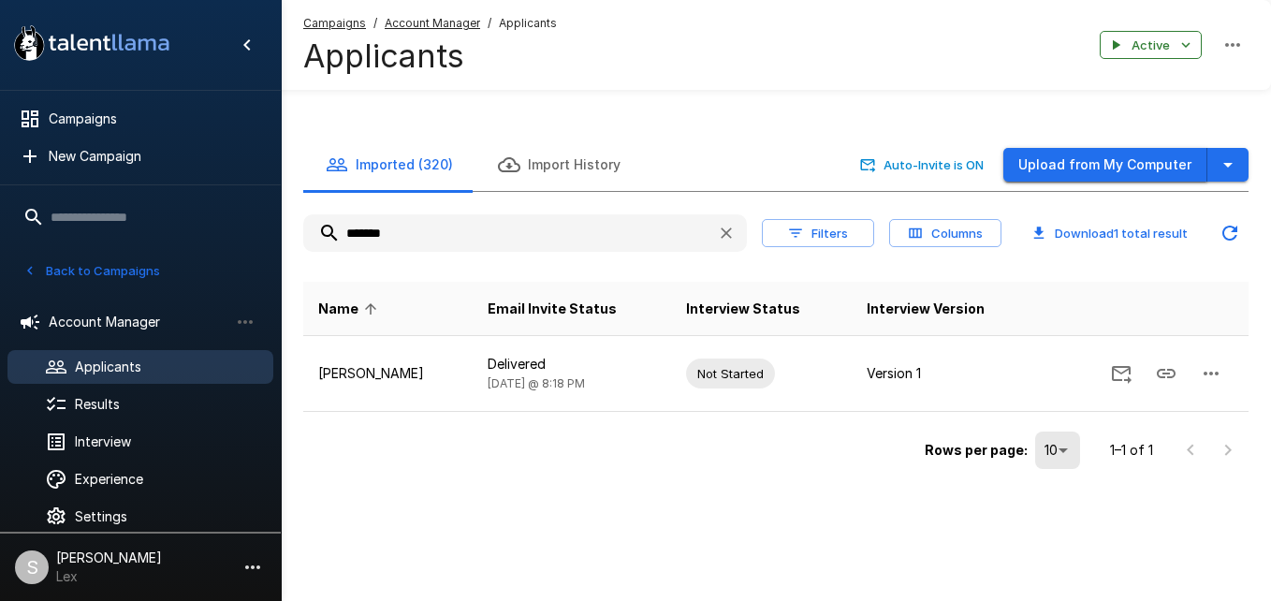
type input "*******"
click at [1049, 148] on button "Upload from My Computer" at bounding box center [1105, 165] width 204 height 35
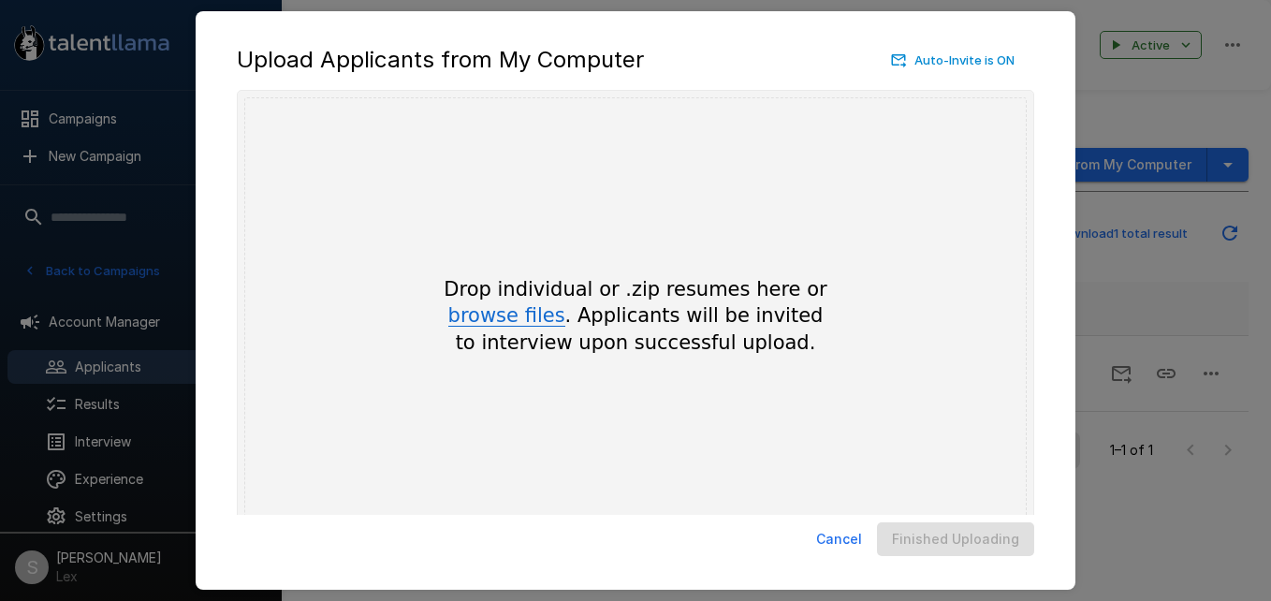
click at [494, 310] on button "browse files" at bounding box center [506, 316] width 117 height 21
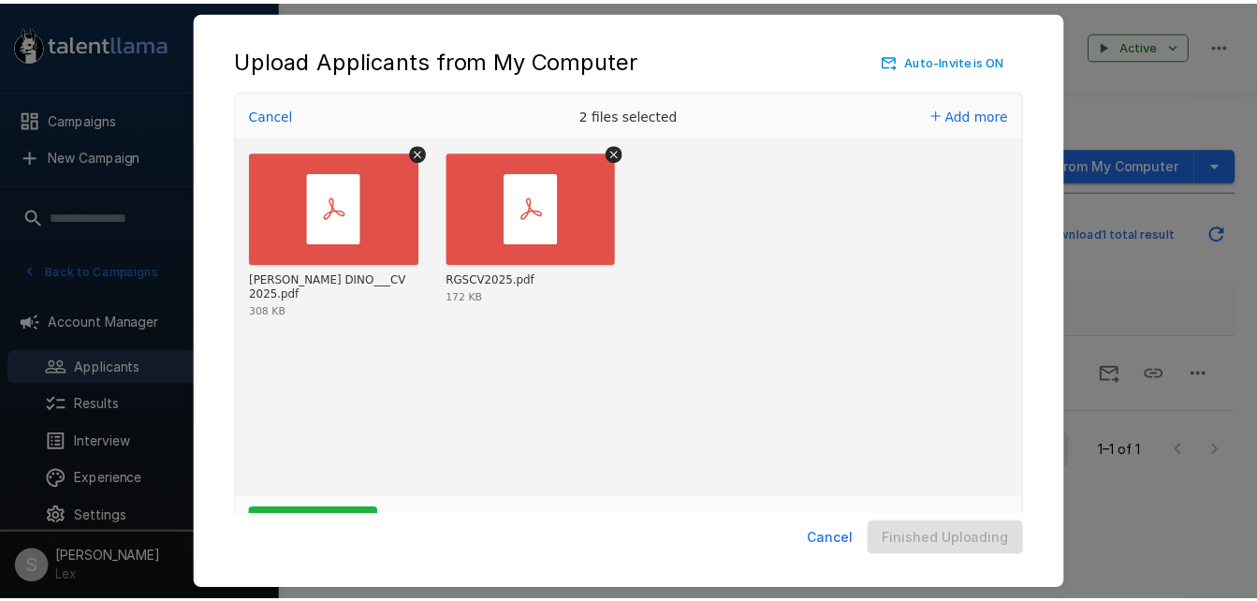
scroll to position [62, 0]
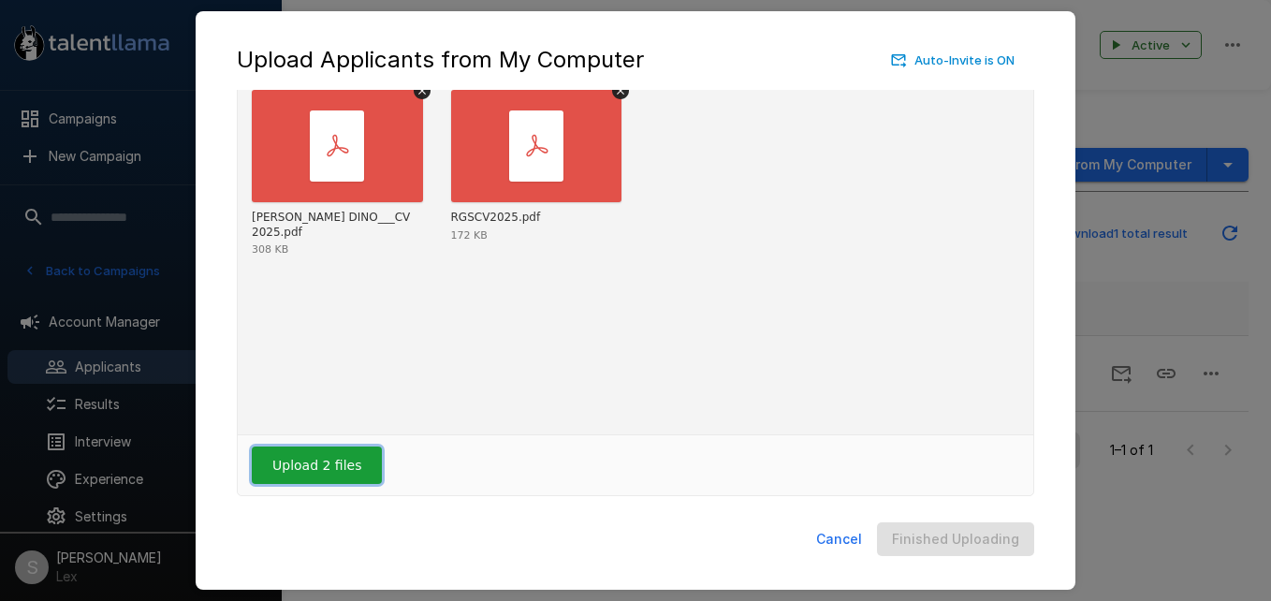
click at [304, 457] on button "Upload 2 files" at bounding box center [317, 464] width 130 height 37
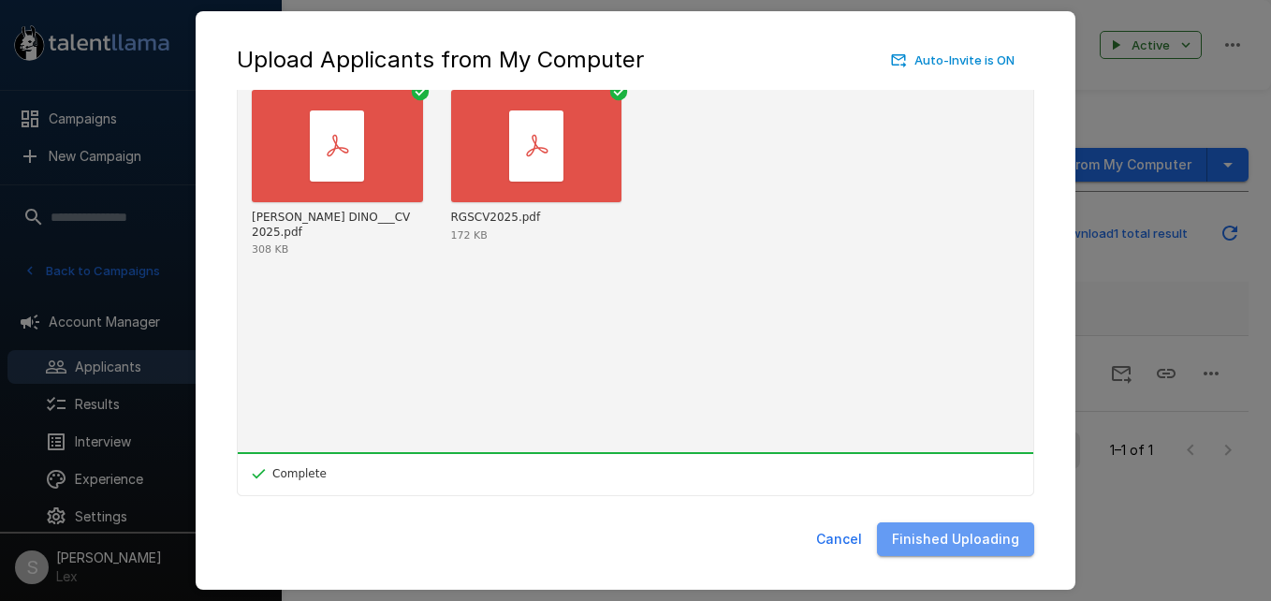
click at [975, 530] on button "Finished Uploading" at bounding box center [955, 539] width 157 height 35
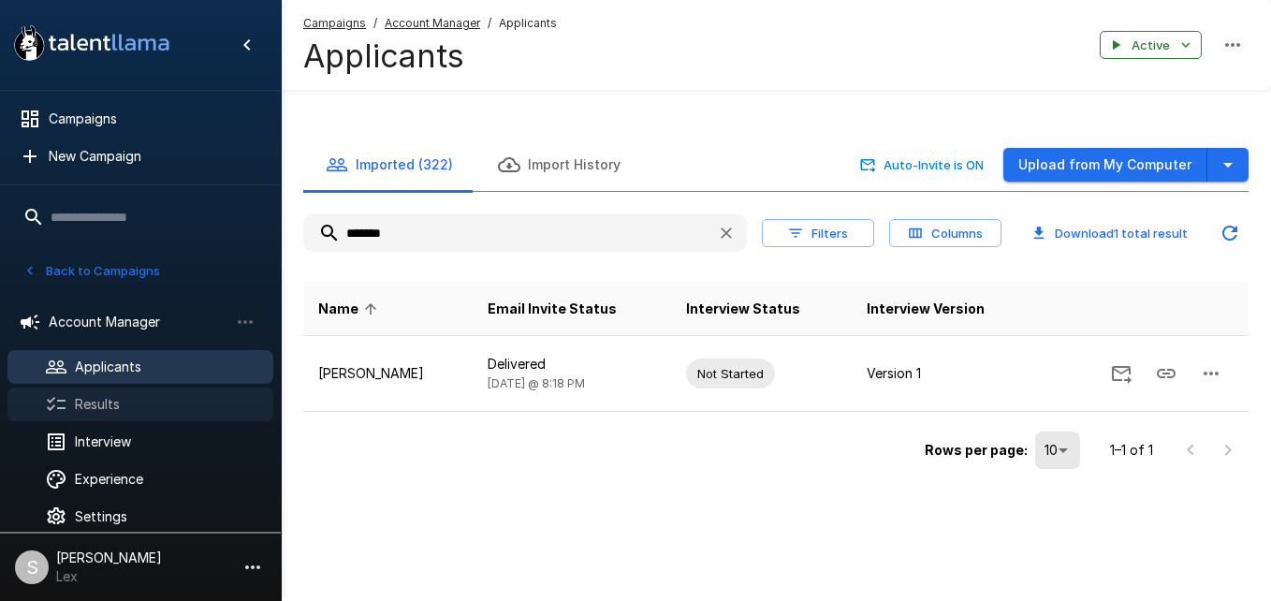
click at [106, 389] on div "Results" at bounding box center [140, 404] width 266 height 34
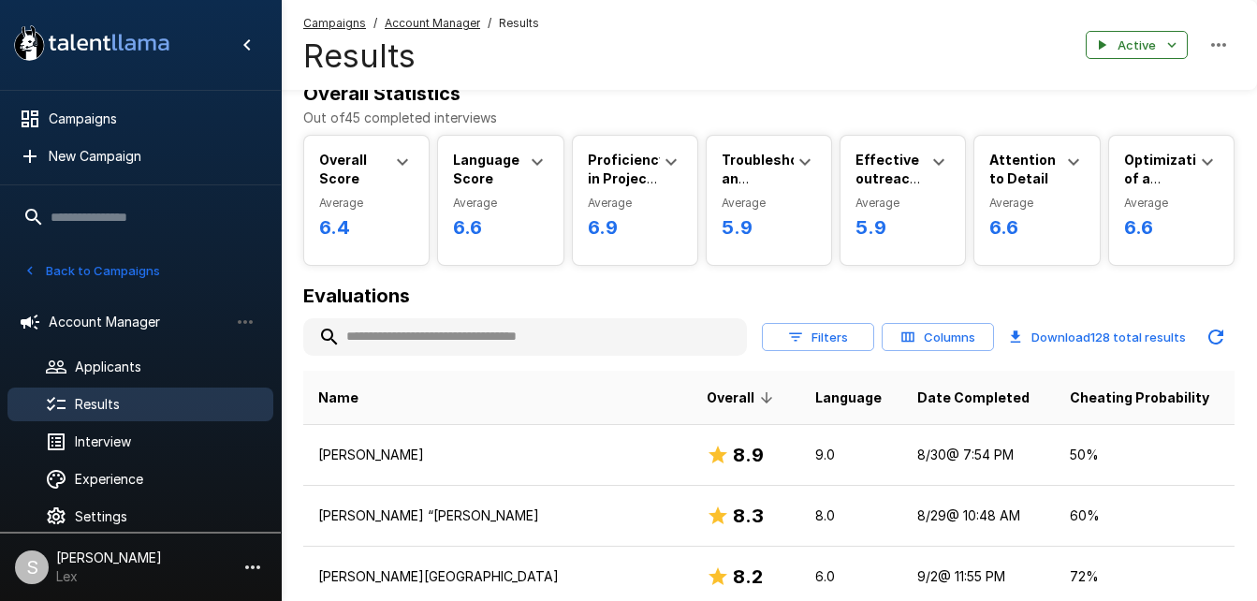
scroll to position [12, 0]
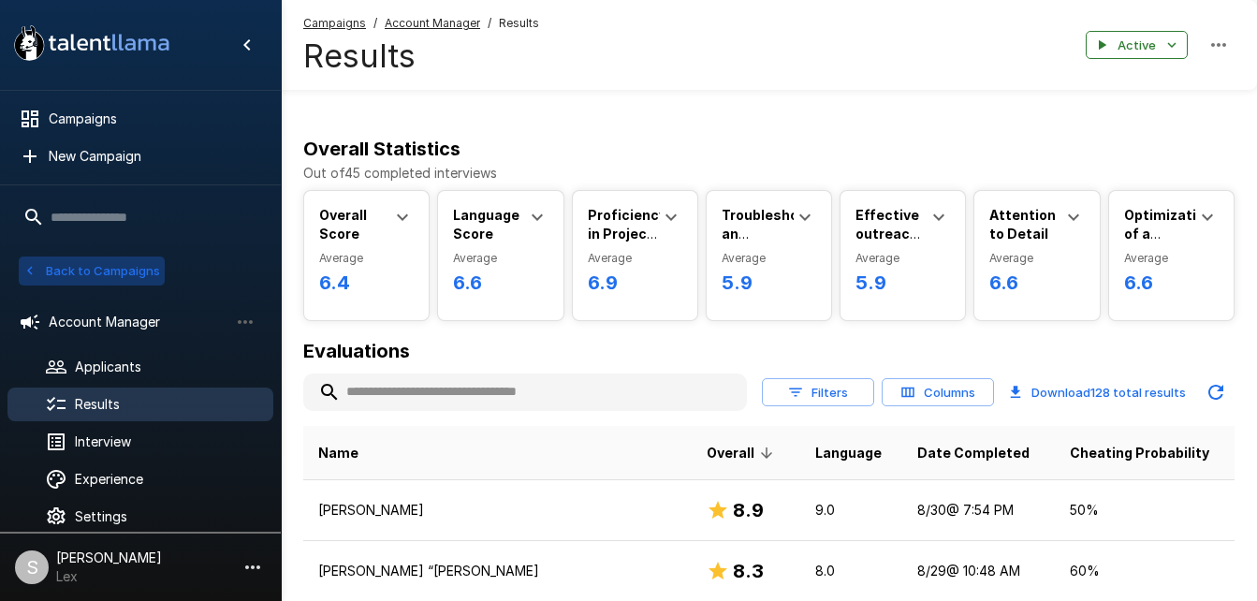
click at [97, 271] on button "Back to Campaigns" at bounding box center [92, 270] width 146 height 29
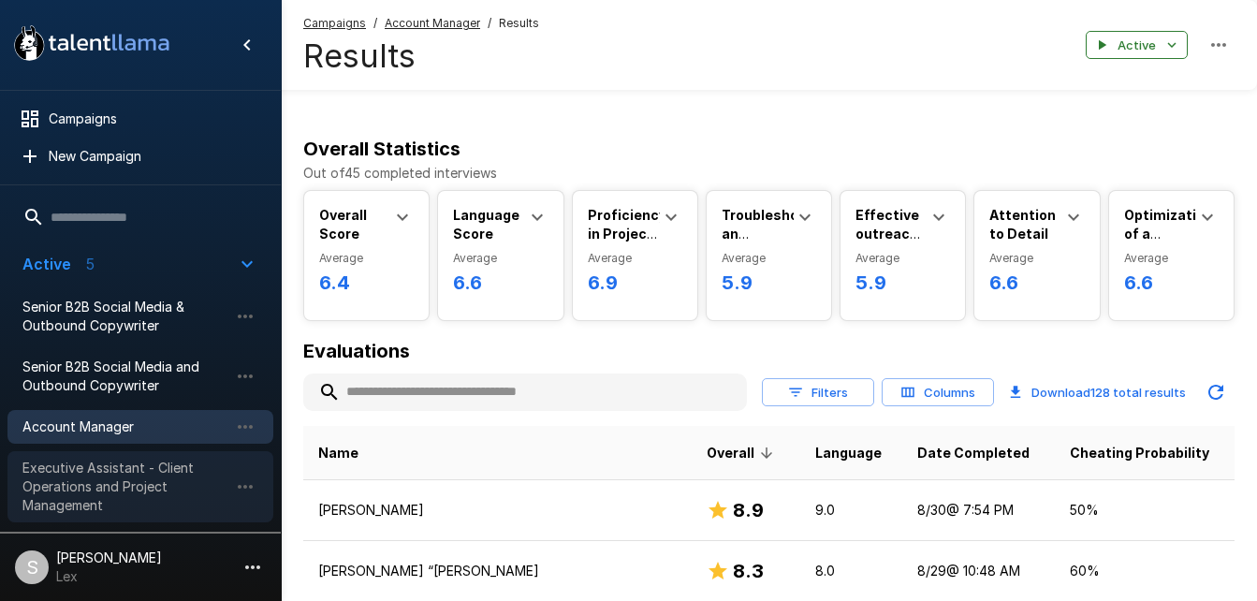
click at [115, 474] on span "Executive Assistant - Client Operations and Project Management" at bounding box center [125, 487] width 206 height 56
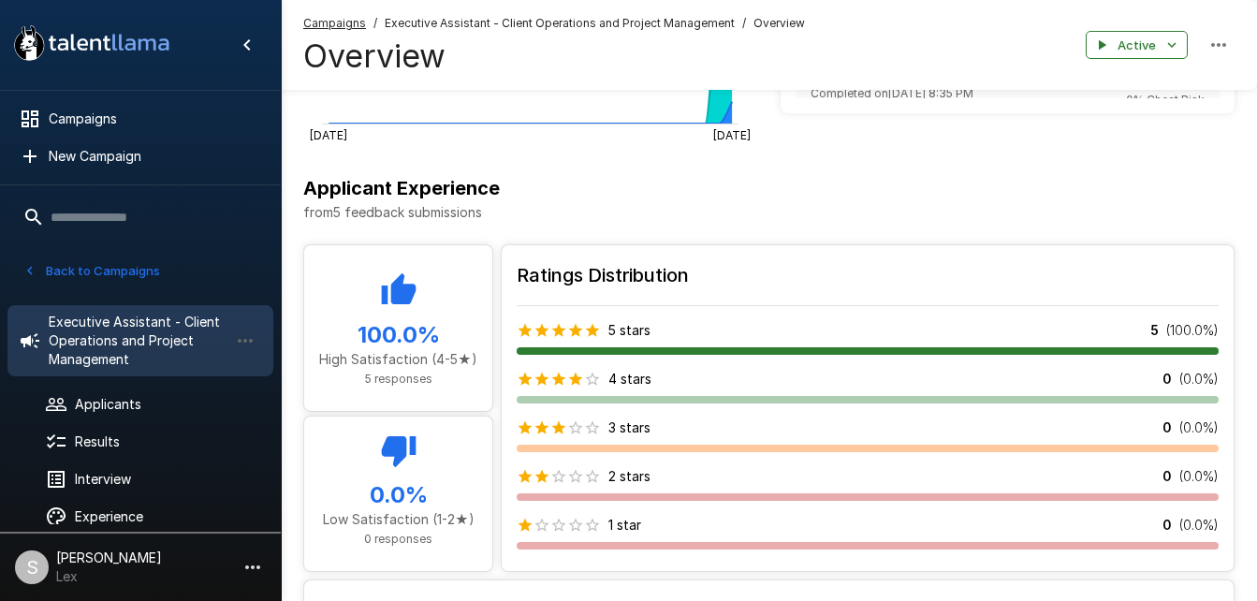
scroll to position [915, 0]
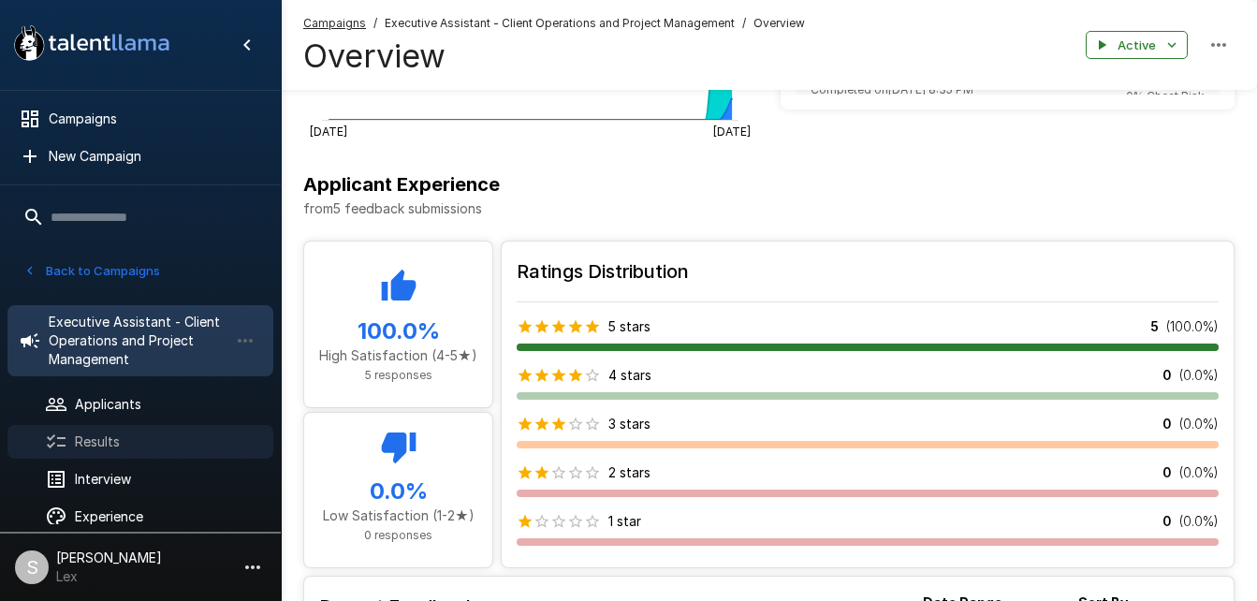
click at [106, 448] on span "Results" at bounding box center [166, 441] width 183 height 19
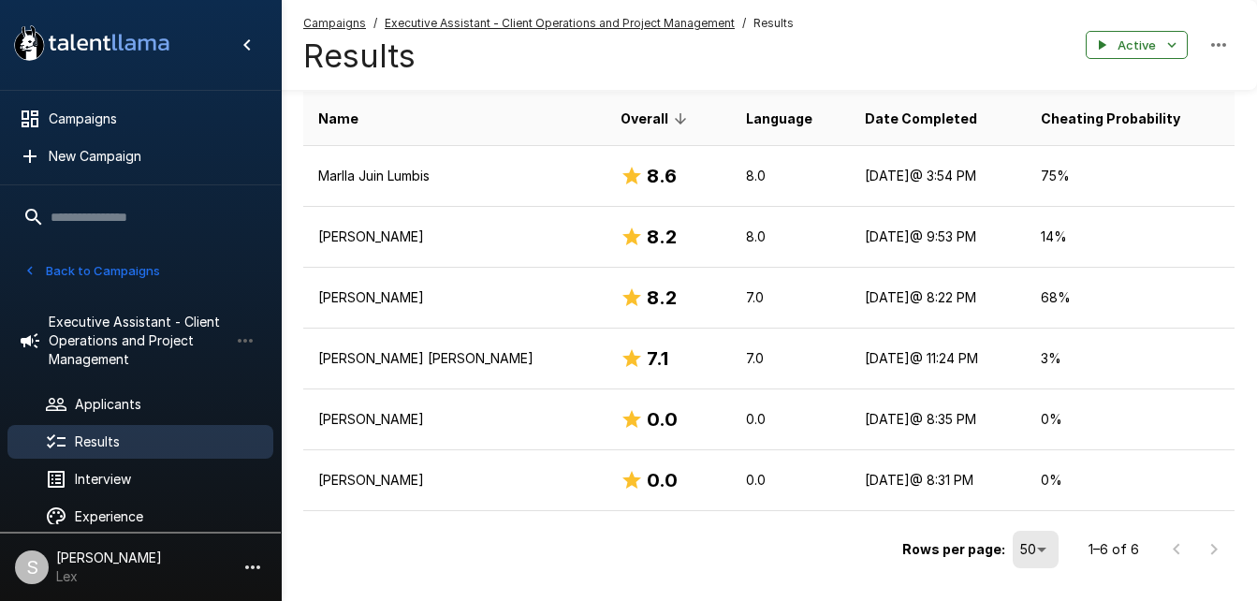
scroll to position [353, 0]
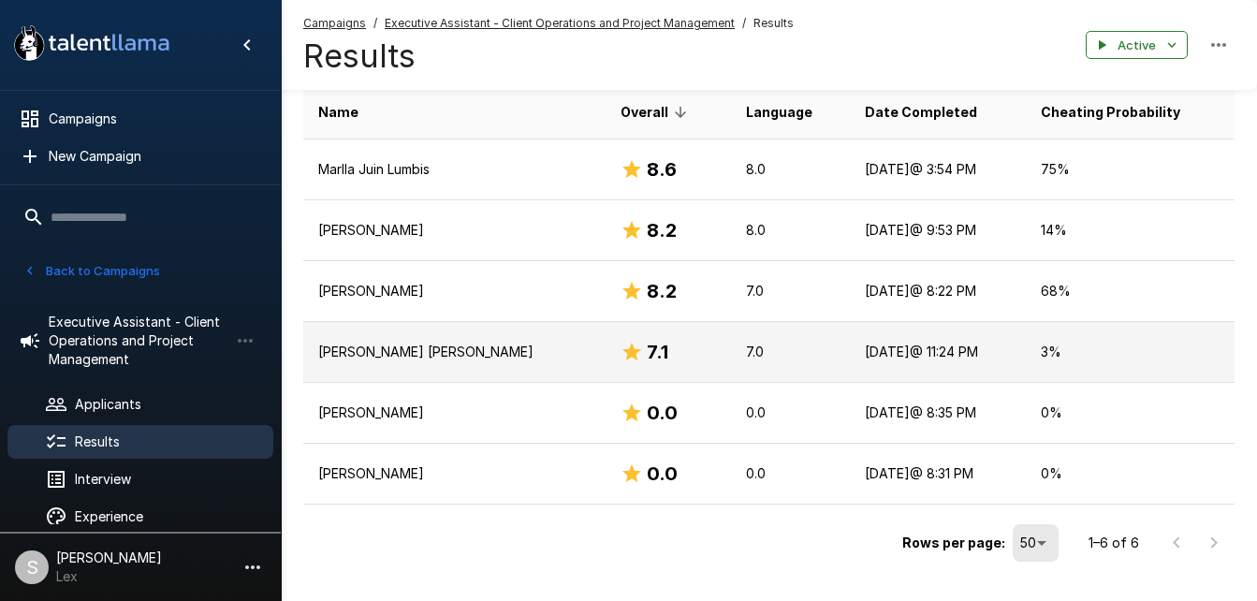
click at [487, 342] on p "[PERSON_NAME] [PERSON_NAME]" at bounding box center [454, 351] width 272 height 19
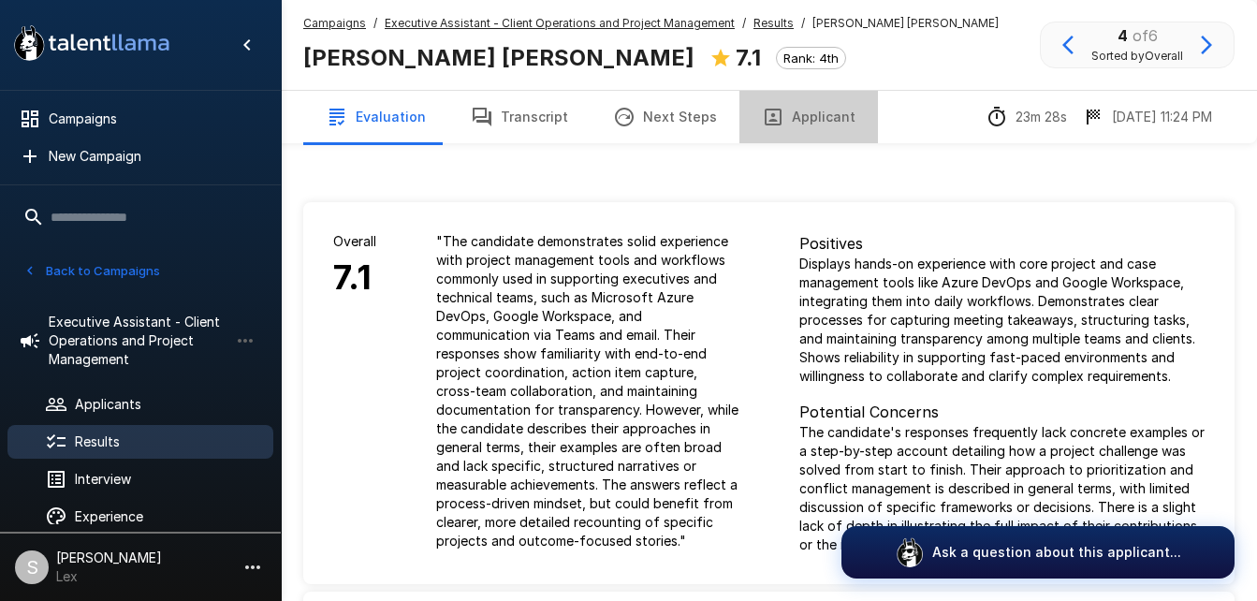
click at [805, 122] on button "Applicant" at bounding box center [808, 117] width 138 height 52
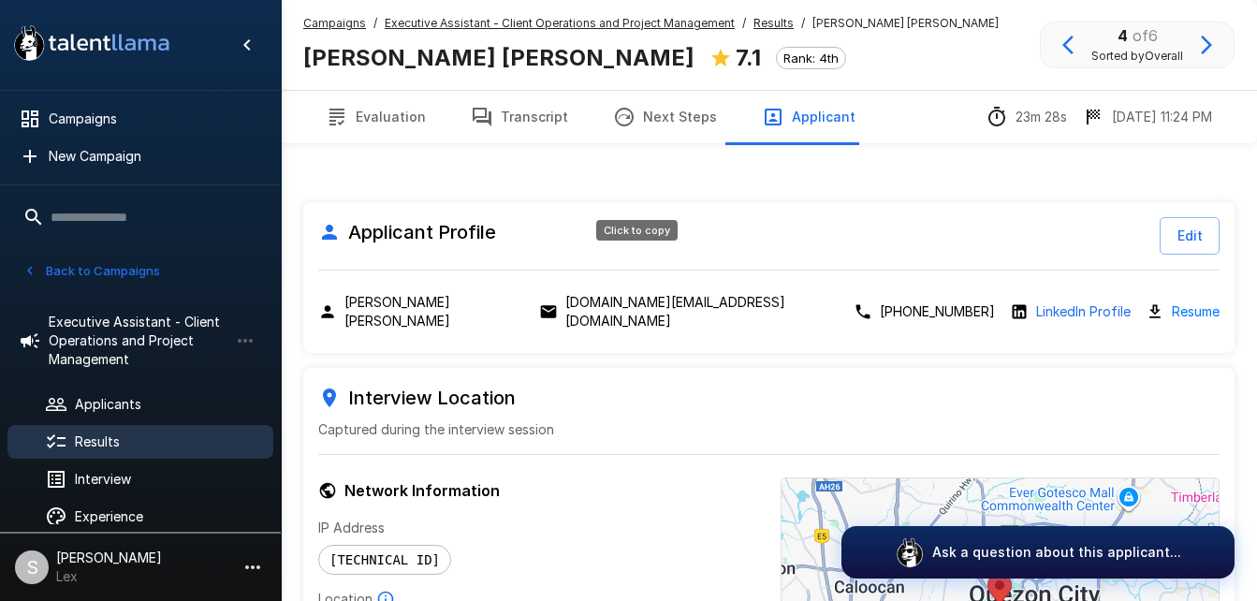
click at [632, 293] on p "[DOMAIN_NAME][EMAIL_ADDRESS][DOMAIN_NAME]" at bounding box center [701, 311] width 273 height 37
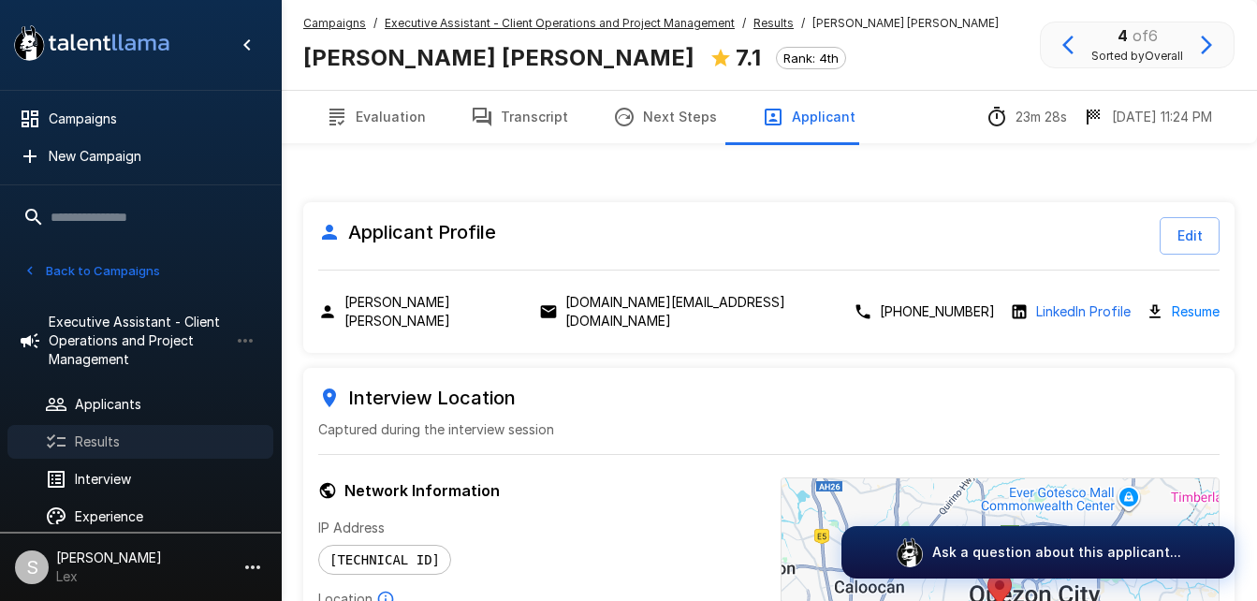
click at [88, 427] on div "Results" at bounding box center [140, 442] width 266 height 34
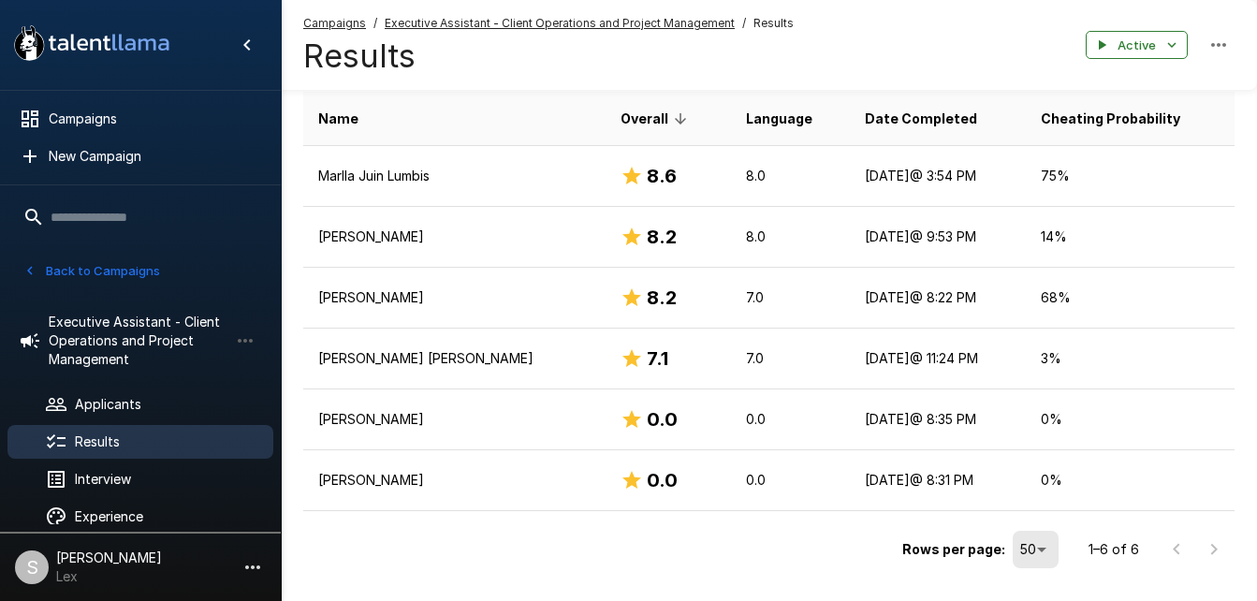
scroll to position [353, 0]
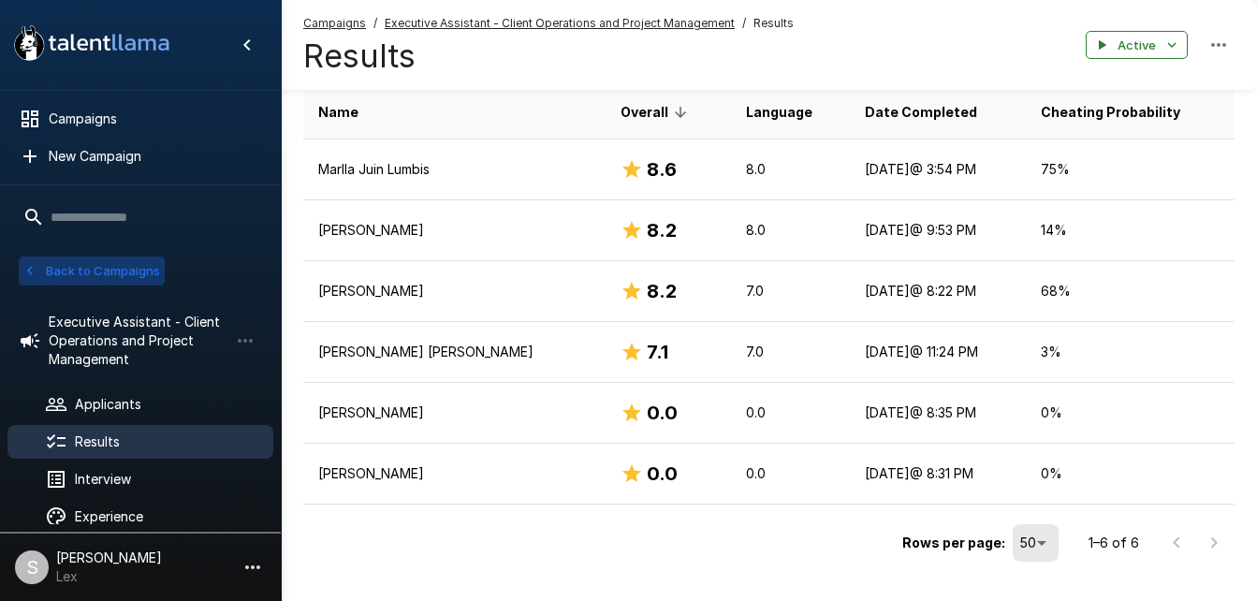
click at [91, 262] on button "Back to Campaigns" at bounding box center [92, 270] width 146 height 29
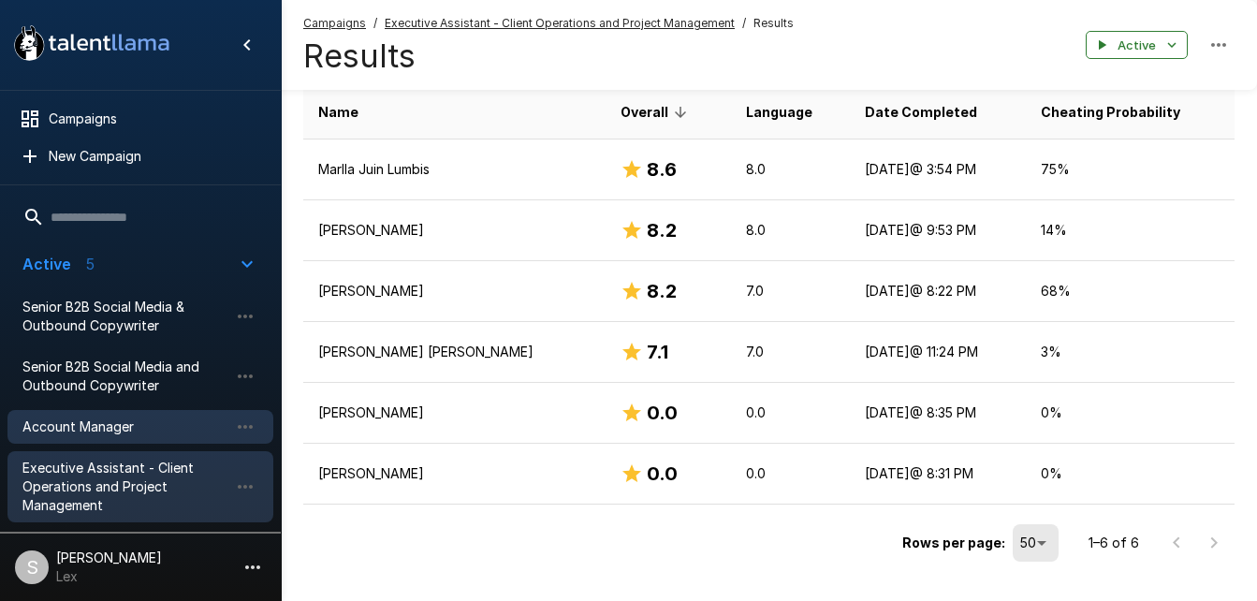
click at [89, 417] on span "Account Manager" at bounding box center [125, 426] width 206 height 19
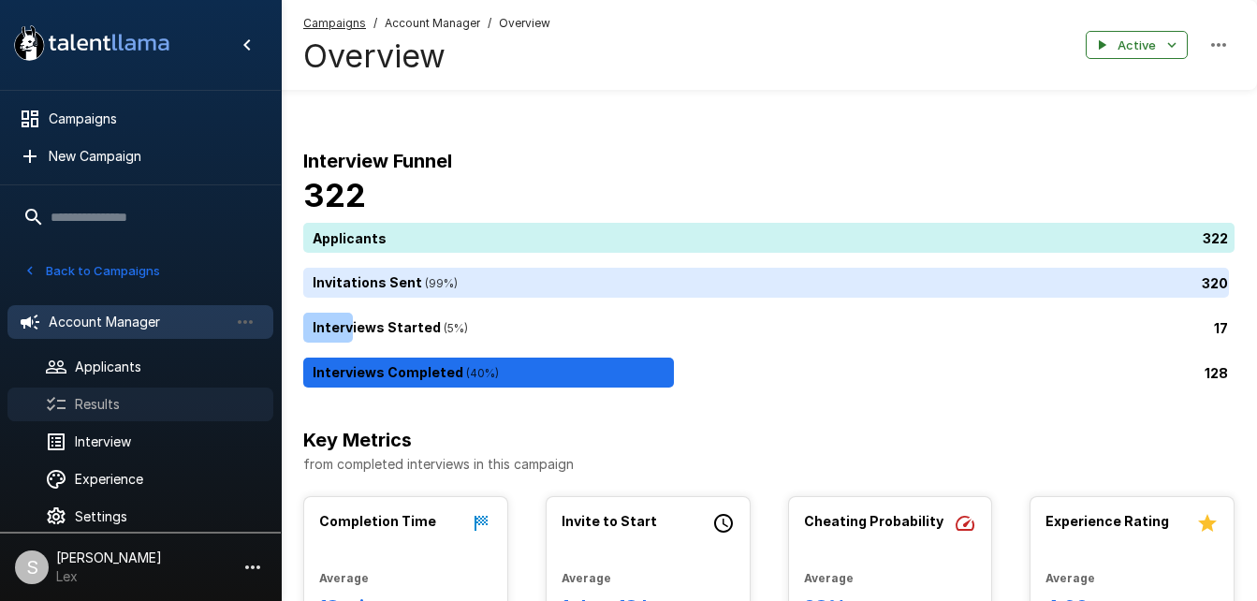
click at [113, 393] on div "Results" at bounding box center [140, 404] width 266 height 34
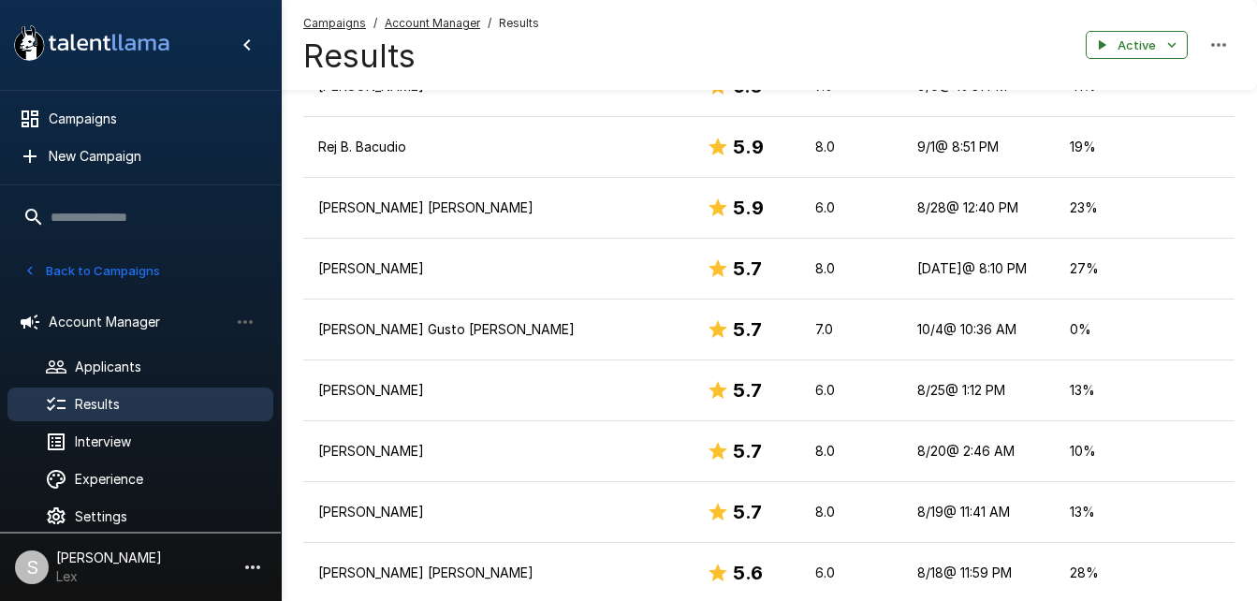
scroll to position [1834, 0]
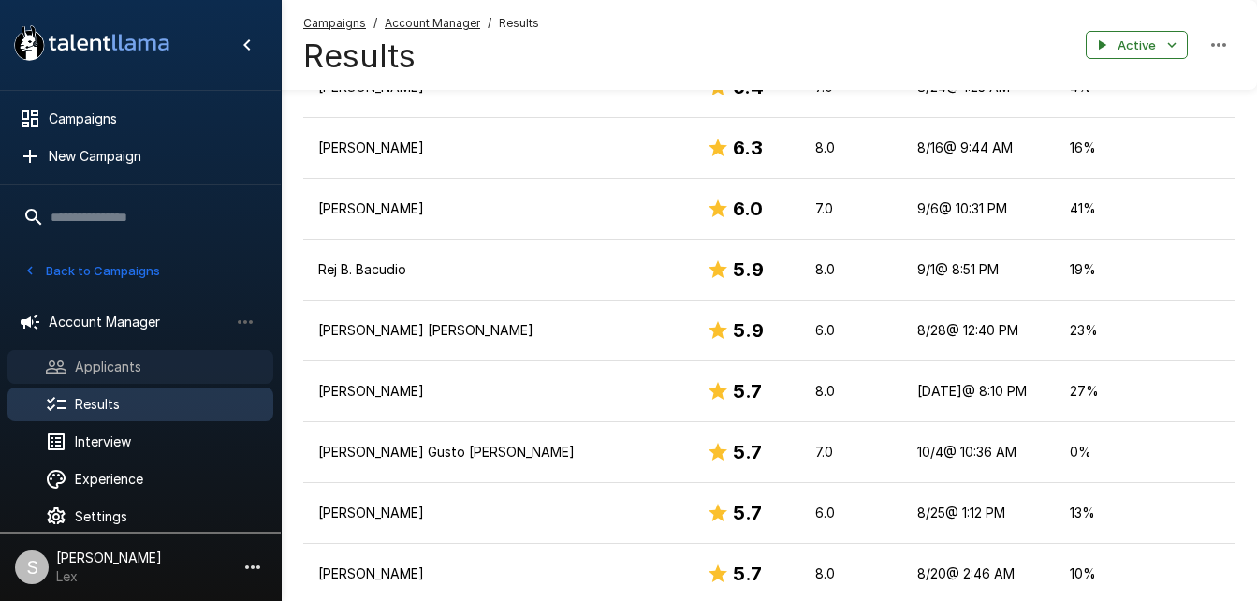
click at [104, 350] on div "Applicants" at bounding box center [140, 367] width 266 height 34
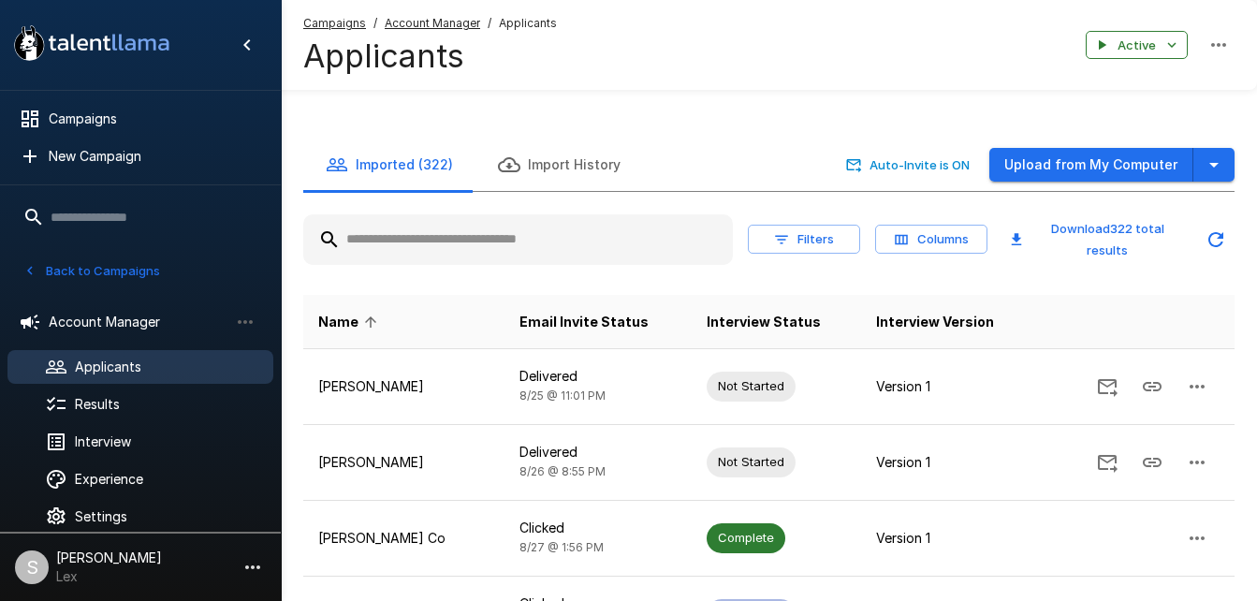
click at [104, 361] on span "Applicants" at bounding box center [166, 366] width 183 height 19
click at [97, 402] on span "Results" at bounding box center [166, 404] width 183 height 19
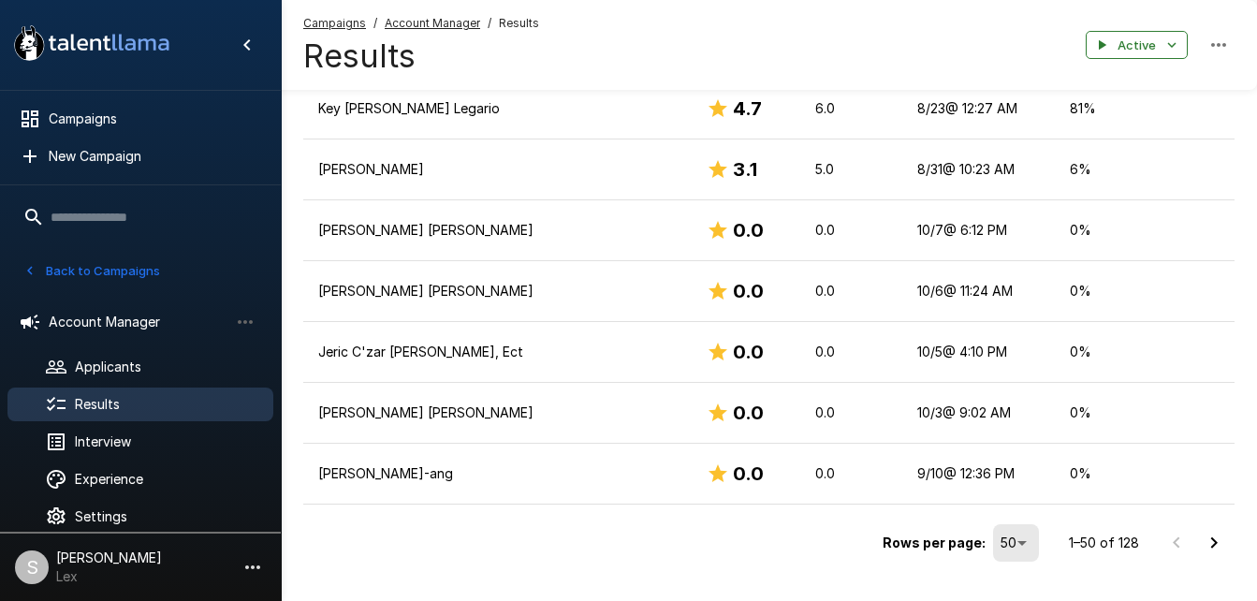
scroll to position [2292, 0]
